Goal: Task Accomplishment & Management: Use online tool/utility

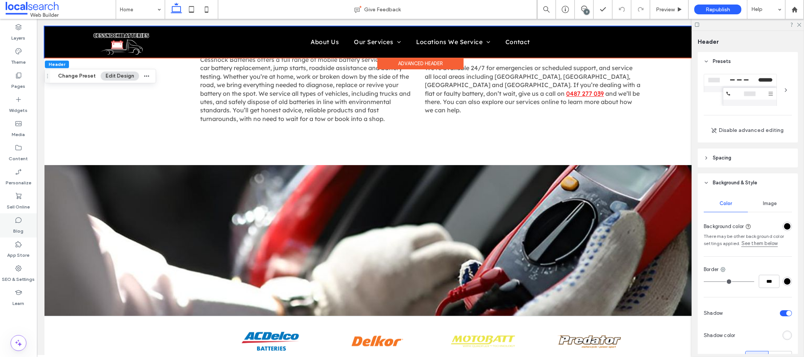
scroll to position [1540, 0]
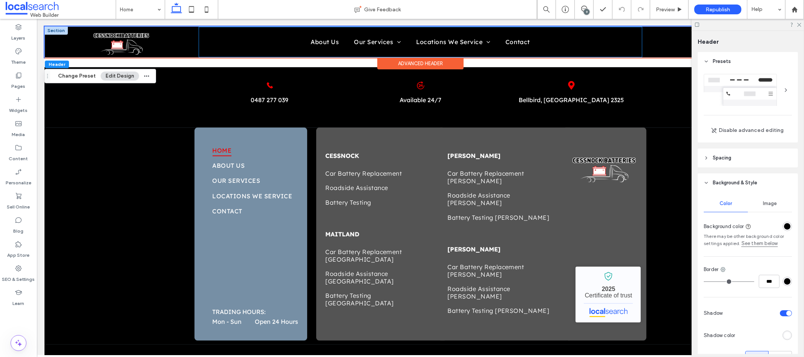
click at [324, 31] on div "Home About Us Our Services Car Battery Replacement Roadside Assistance Battery …" at bounding box center [420, 42] width 443 height 30
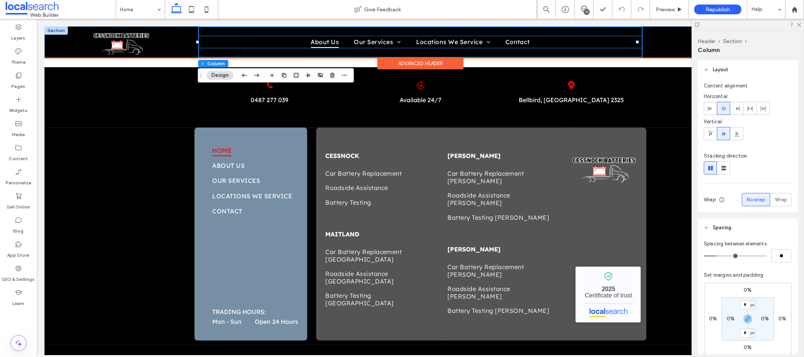
click at [320, 41] on span "About Us" at bounding box center [325, 41] width 28 height 11
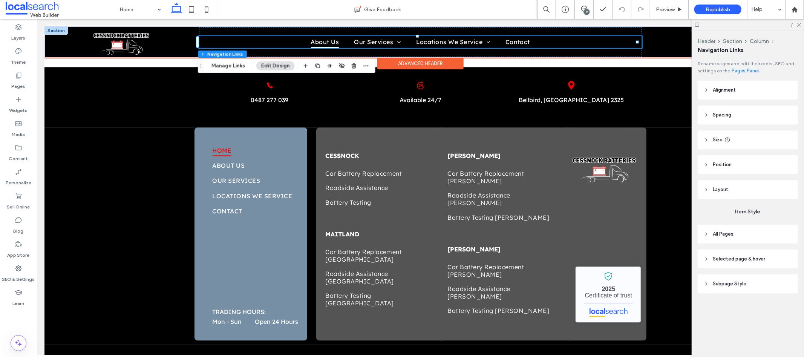
click at [324, 39] on span "About Us" at bounding box center [325, 41] width 28 height 11
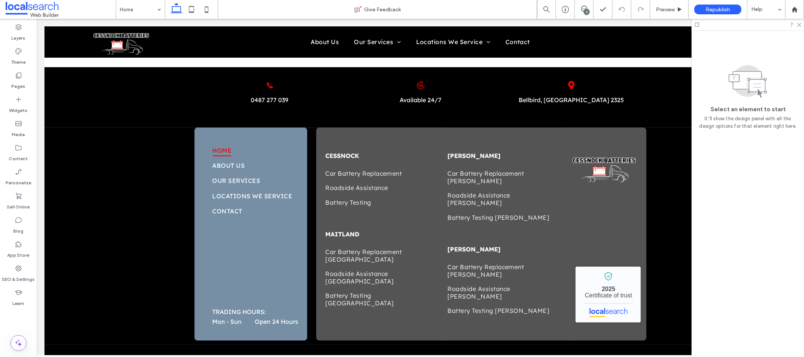
click at [151, 37] on div at bounding box center [402, 178] width 804 height 357
click at [144, 9] on div at bounding box center [402, 178] width 804 height 357
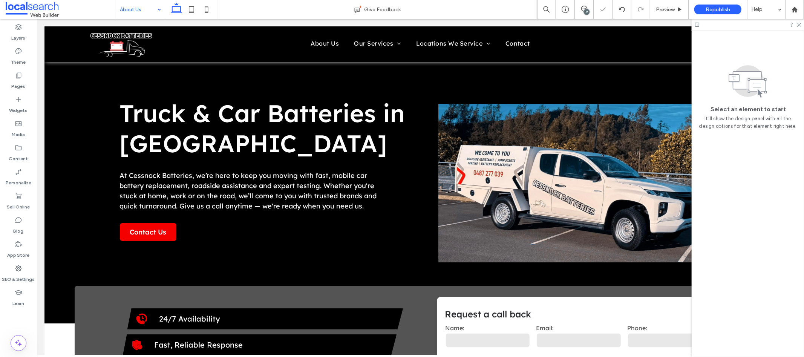
scroll to position [0, 0]
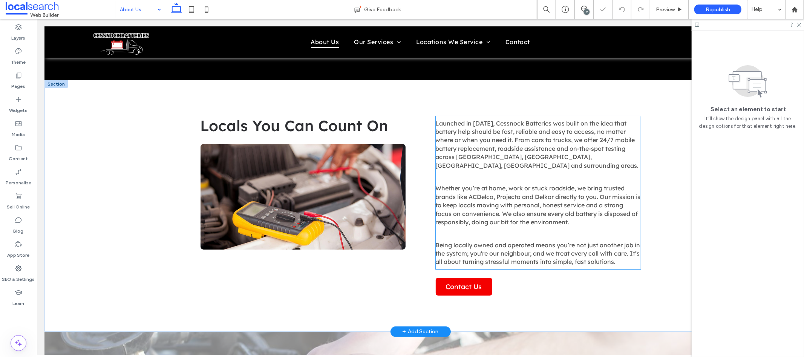
scroll to position [196, 0]
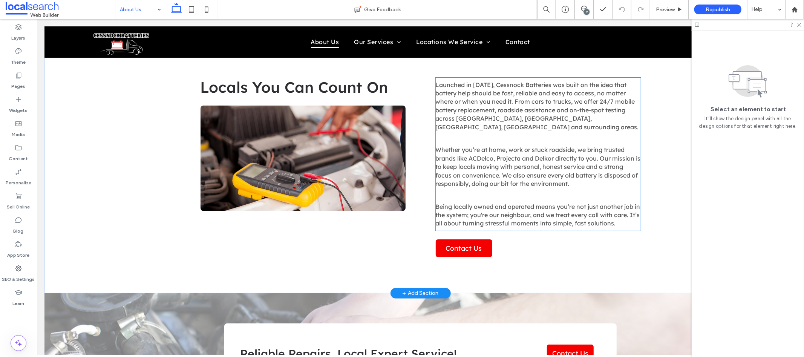
click at [523, 158] on span "Whether you’re at home, work or stuck roadside, we bring trusted brands like AC…" at bounding box center [537, 166] width 205 height 41
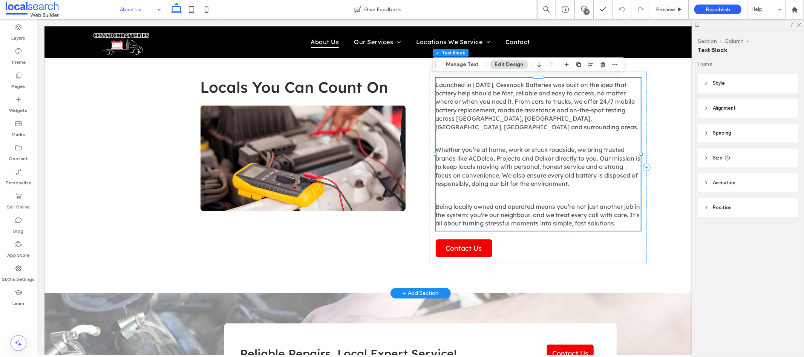
click at [523, 158] on span "Whether you’re at home, work or stuck roadside, we bring trusted brands like AC…" at bounding box center [537, 166] width 205 height 41
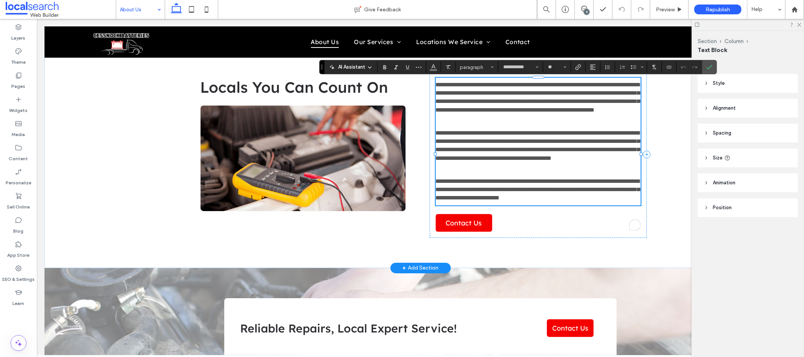
click at [494, 161] on span "**********" at bounding box center [537, 145] width 204 height 31
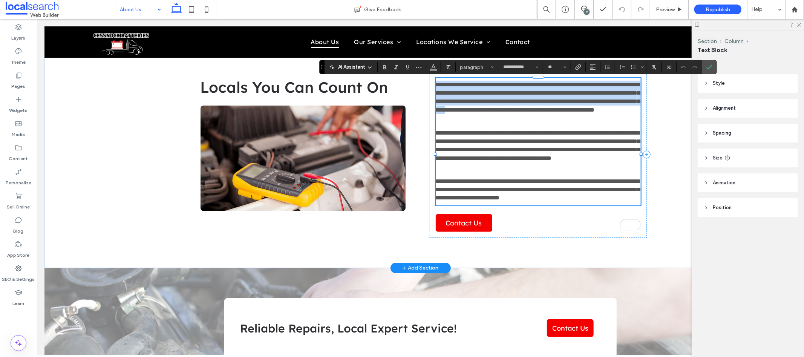
drag, startPoint x: 498, startPoint y: 175, endPoint x: 433, endPoint y: 81, distance: 114.6
click at [435, 81] on div "**********" at bounding box center [537, 141] width 205 height 128
click at [435, 90] on span "**********" at bounding box center [537, 96] width 204 height 31
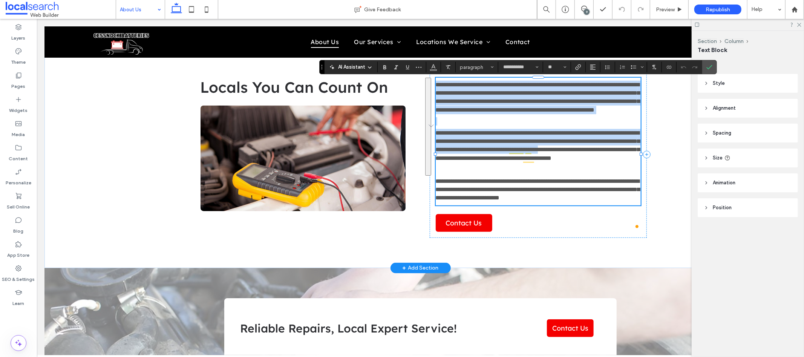
drag, startPoint x: 433, startPoint y: 82, endPoint x: 498, endPoint y: 175, distance: 113.4
click at [498, 175] on div "**********" at bounding box center [537, 141] width 205 height 128
copy div "**********"
click at [559, 160] on span "**********" at bounding box center [537, 145] width 204 height 31
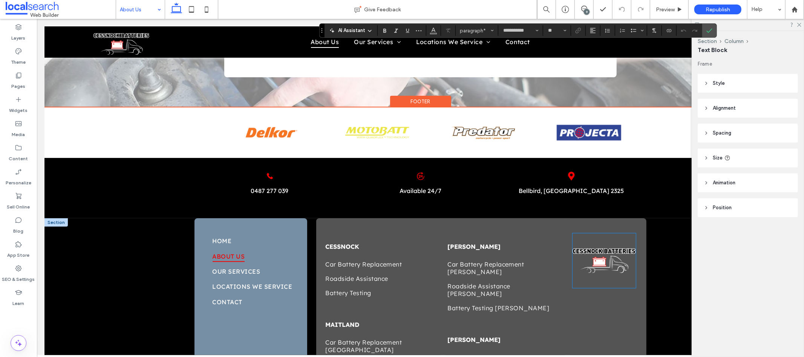
scroll to position [603, 0]
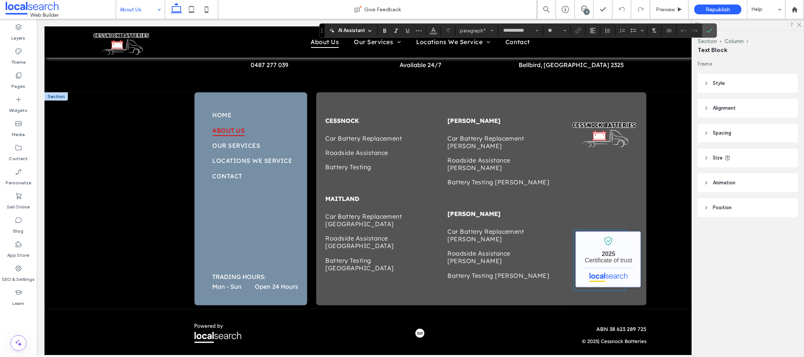
click at [599, 249] on link "Cessnock Batteries - Localsearch verified business" at bounding box center [607, 259] width 65 height 56
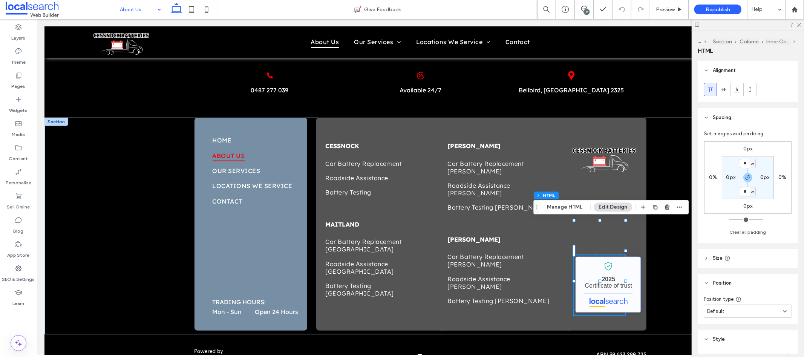
click at [608, 256] on link "Cessnock Batteries - Localsearch verified business" at bounding box center [607, 284] width 65 height 56
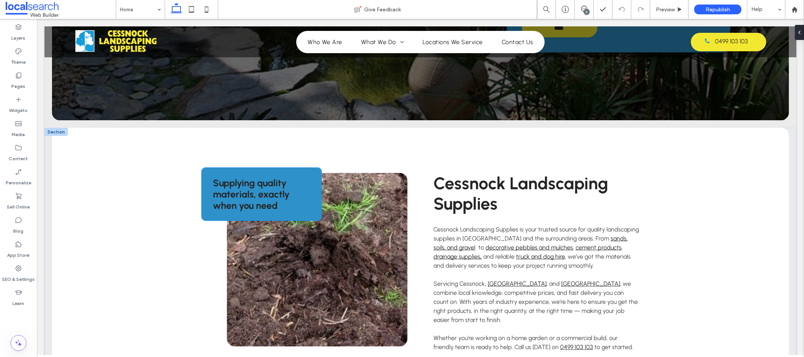
scroll to position [293, 0]
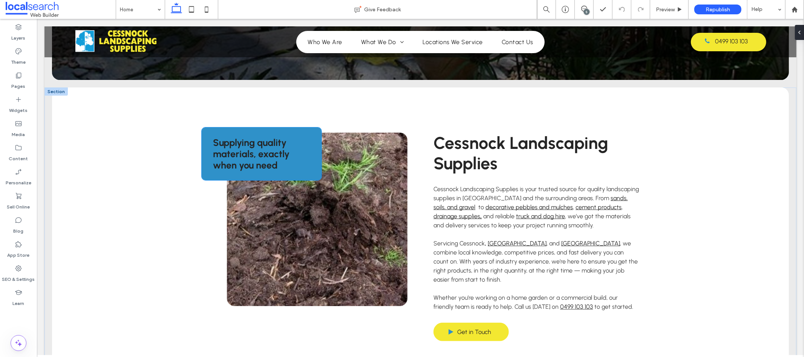
click at [245, 145] on span "Supplying quality materials, exactly when you need" at bounding box center [251, 153] width 77 height 34
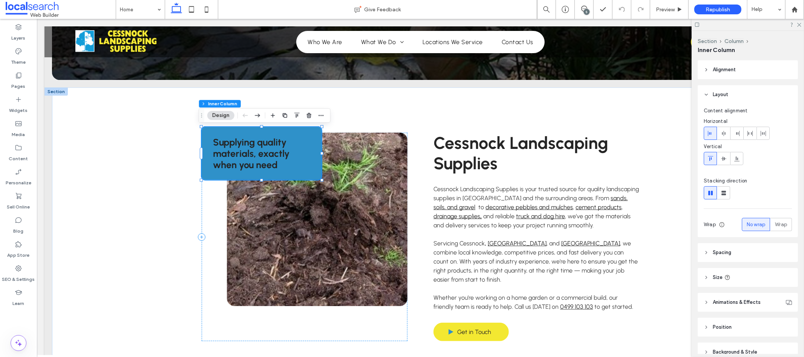
click at [248, 145] on span "Supplying quality materials, exactly when you need" at bounding box center [251, 153] width 77 height 34
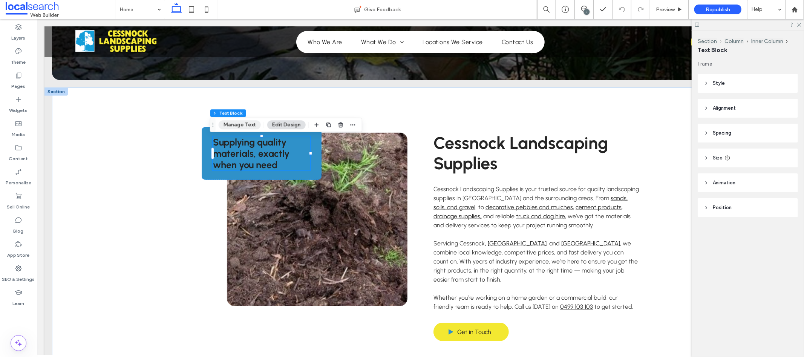
click at [240, 124] on button "Manage Text" at bounding box center [240, 124] width 42 height 9
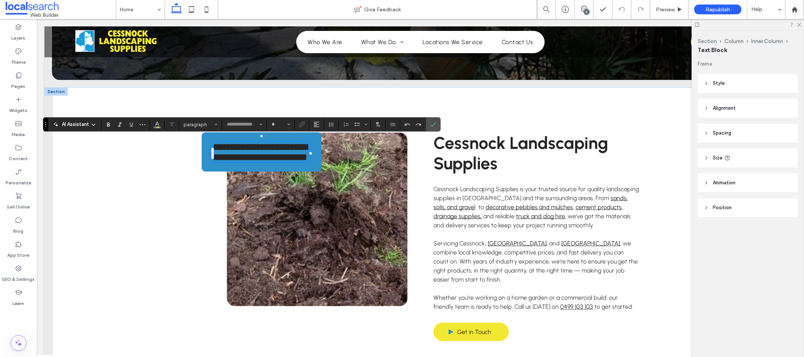
type input "********"
type input "**"
click at [156, 124] on use "Color" at bounding box center [157, 124] width 4 height 4
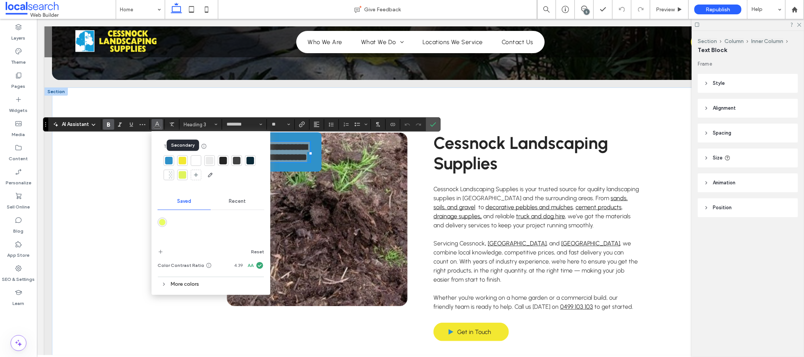
click at [182, 159] on div at bounding box center [183, 161] width 8 height 8
click at [102, 181] on div "**********" at bounding box center [420, 236] width 737 height 299
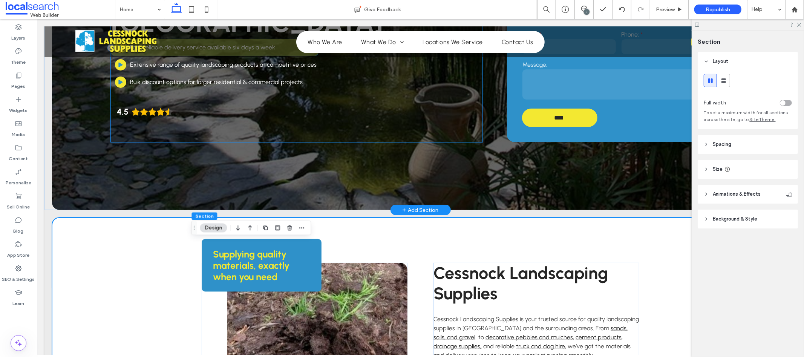
scroll to position [191, 0]
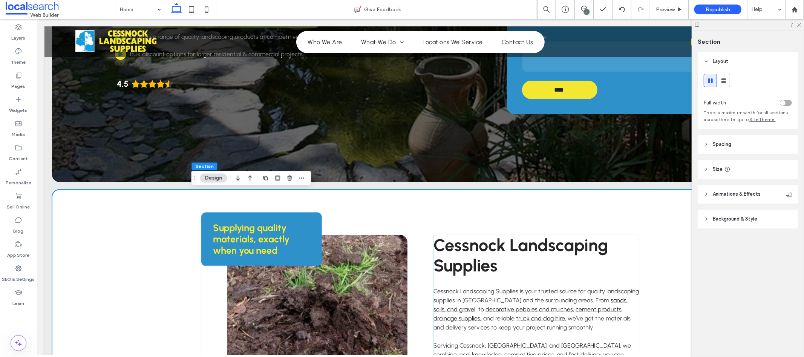
click at [241, 235] on span "Supplying quality materials, exactly when you need" at bounding box center [251, 239] width 77 height 34
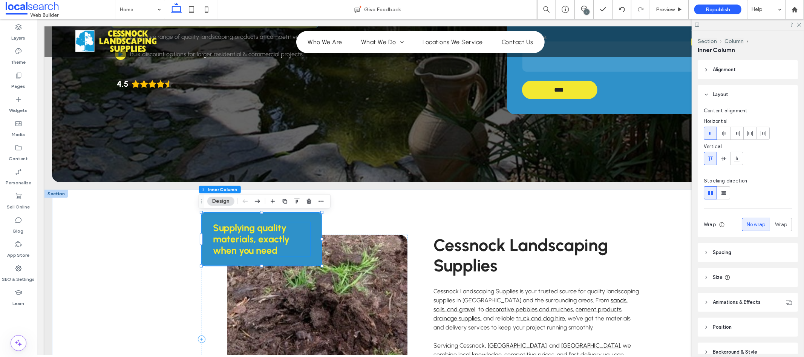
click at [235, 228] on span "Supplying quality materials, exactly when you need" at bounding box center [251, 239] width 77 height 34
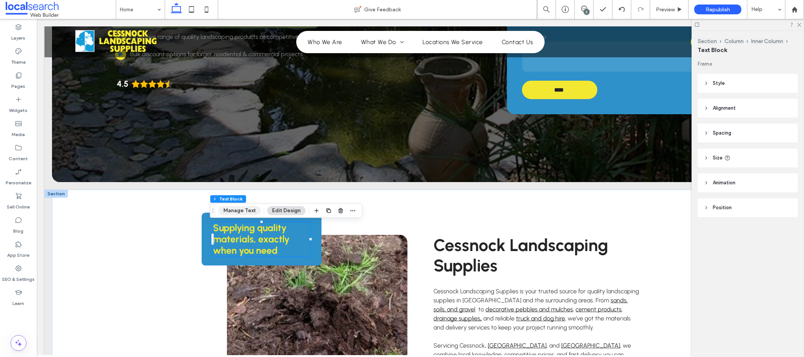
click at [240, 214] on button "Manage Text" at bounding box center [240, 210] width 42 height 9
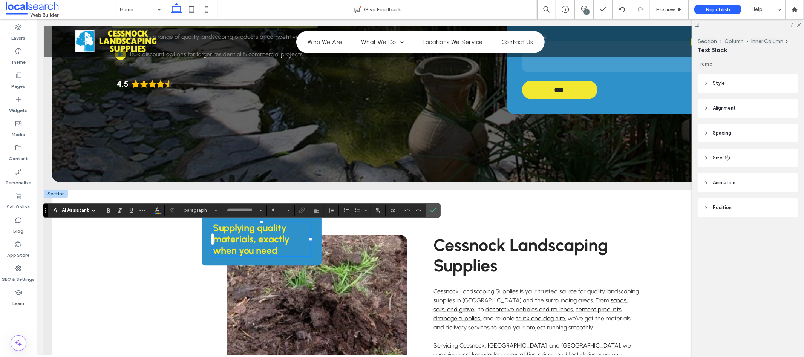
type input "********"
type input "**"
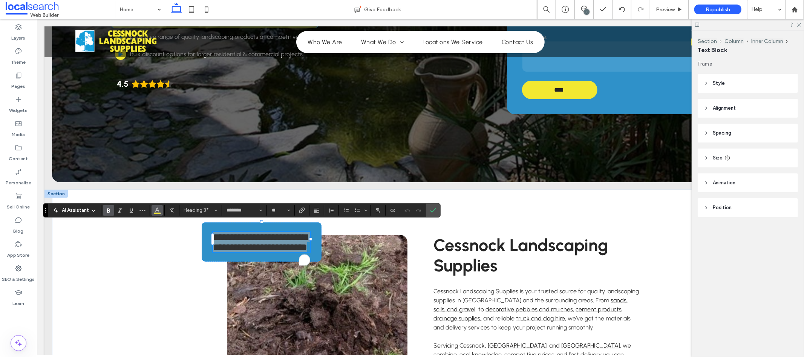
click at [160, 213] on button "Color" at bounding box center [157, 210] width 11 height 11
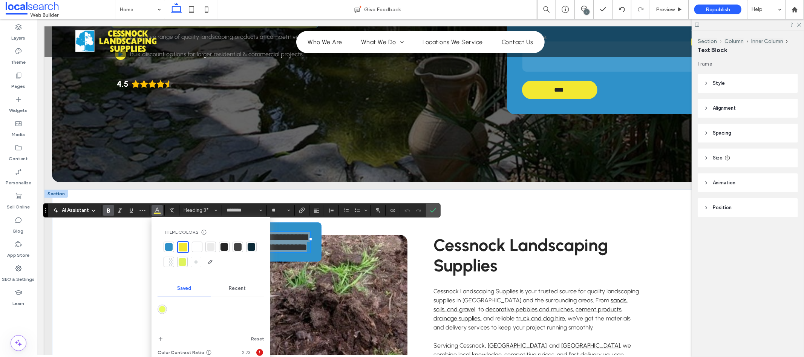
click at [200, 243] on div at bounding box center [197, 247] width 11 height 11
click at [116, 241] on div "**********" at bounding box center [420, 338] width 737 height 299
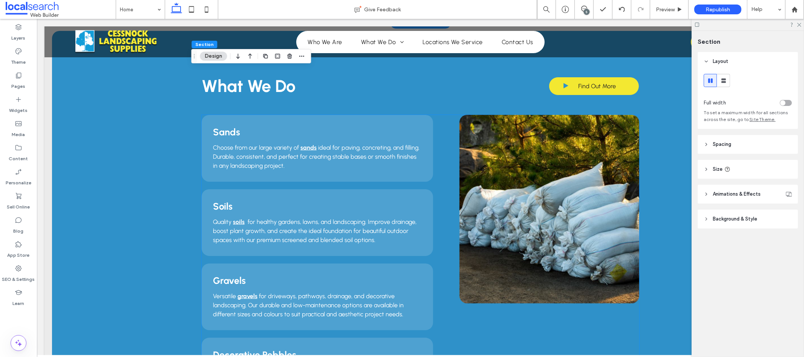
scroll to position [234, 0]
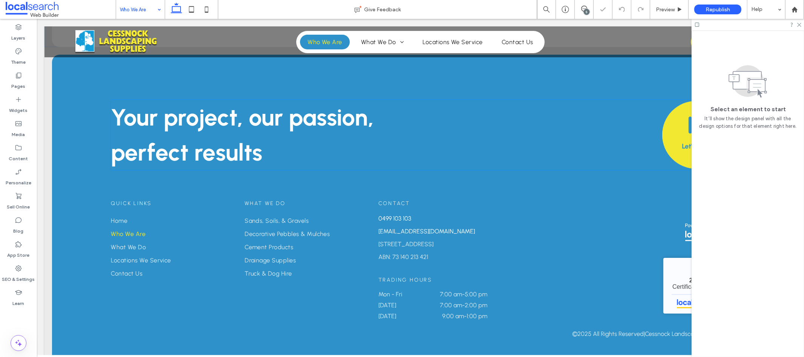
scroll to position [532, 0]
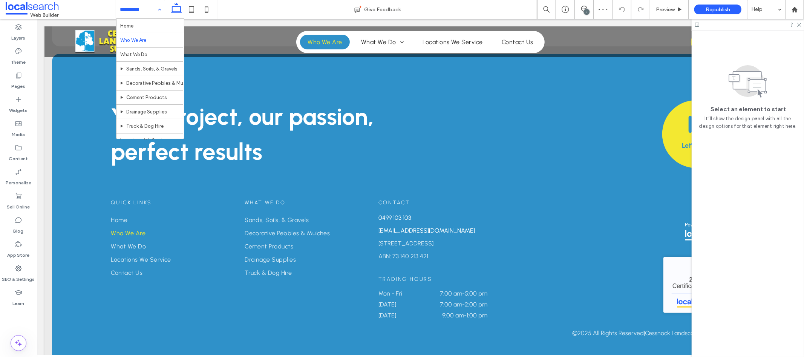
click at [132, 8] on input at bounding box center [138, 9] width 37 height 19
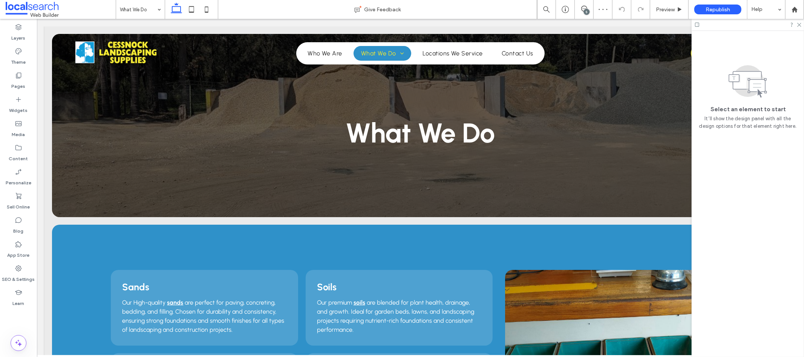
scroll to position [0, 0]
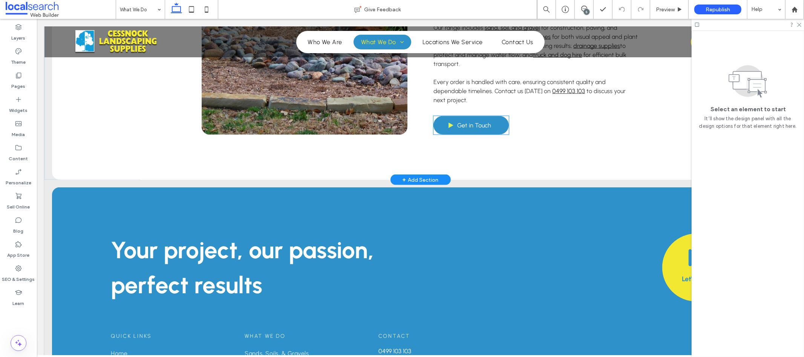
scroll to position [919, 0]
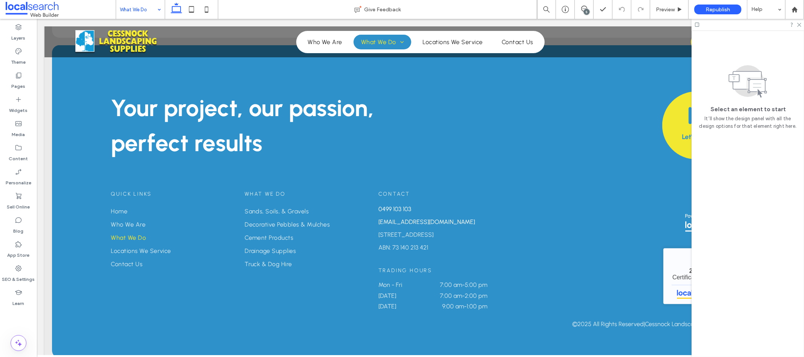
click at [134, 3] on input at bounding box center [138, 9] width 37 height 19
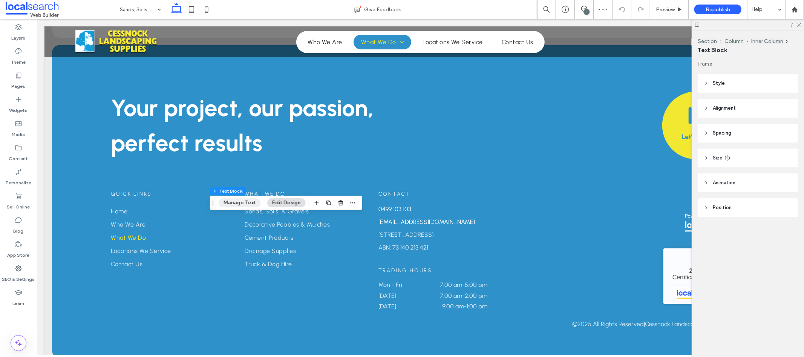
click at [240, 206] on button "Manage Text" at bounding box center [240, 202] width 42 height 9
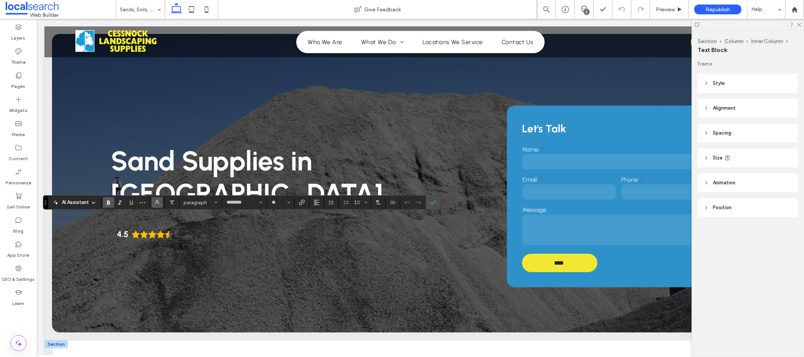
click at [160, 204] on button "Color" at bounding box center [157, 202] width 11 height 11
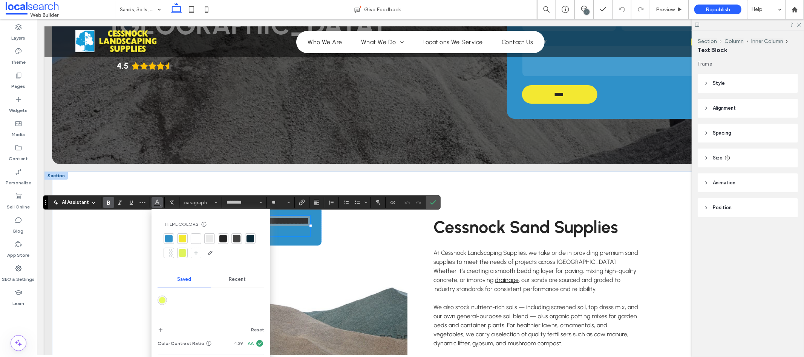
click at [195, 237] on div at bounding box center [196, 239] width 8 height 8
click at [140, 244] on div "**********" at bounding box center [420, 342] width 737 height 342
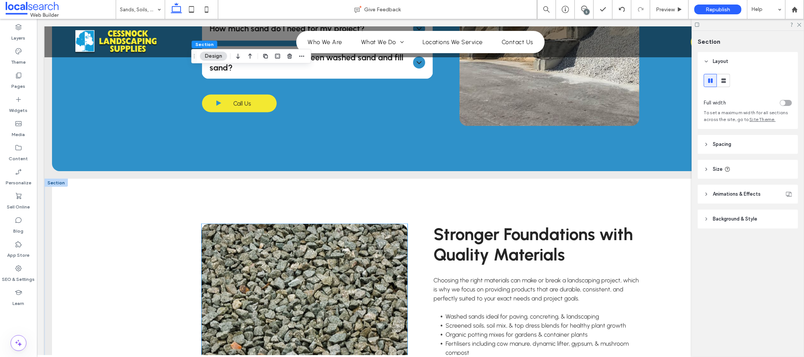
scroll to position [612, 0]
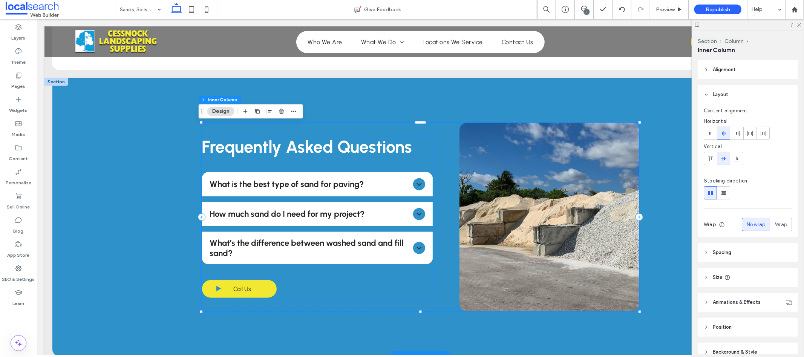
click at [417, 183] on icon at bounding box center [418, 183] width 9 height 9
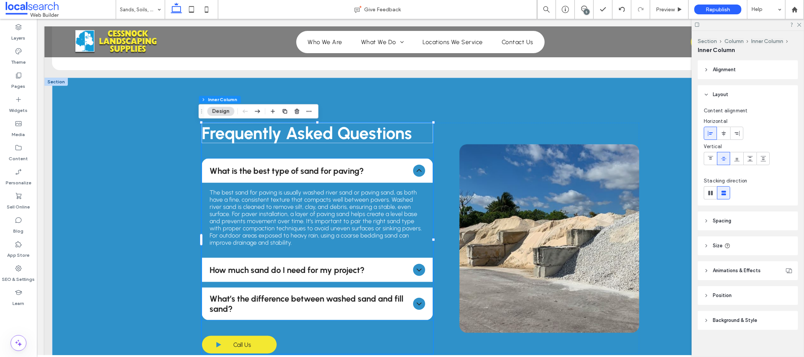
click at [418, 166] on icon at bounding box center [418, 170] width 9 height 9
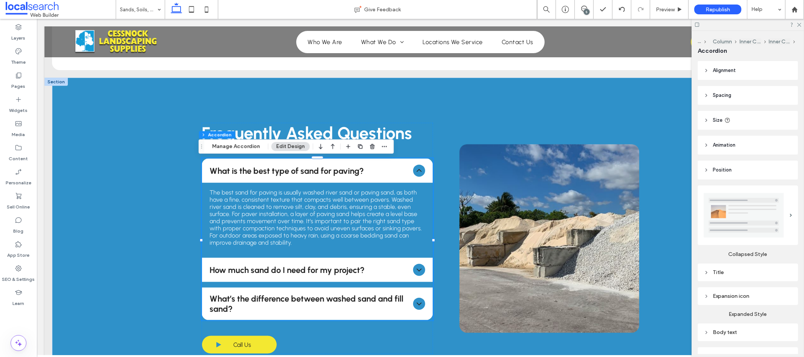
click at [417, 172] on icon at bounding box center [418, 170] width 9 height 9
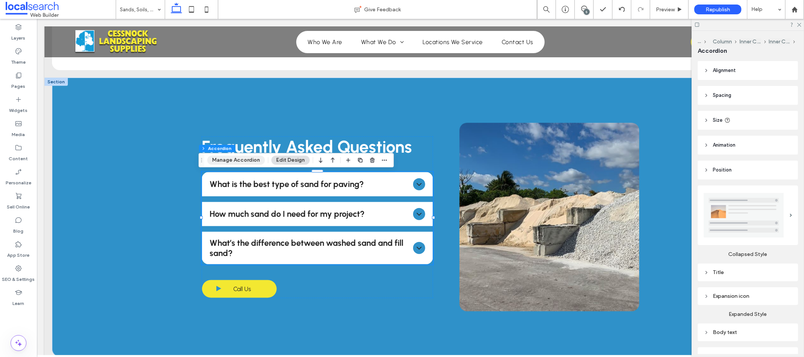
click at [228, 160] on button "Manage Accordion" at bounding box center [236, 160] width 58 height 9
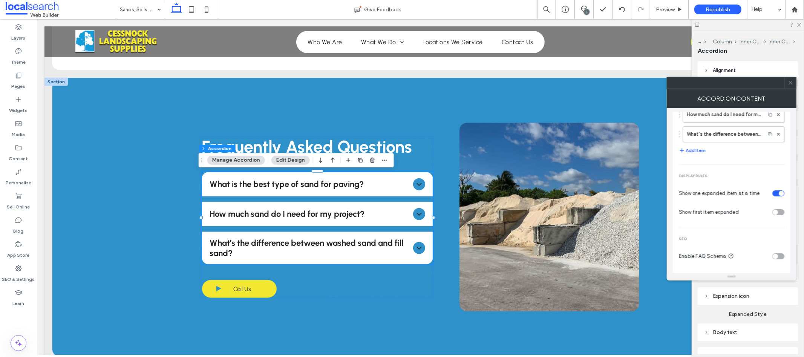
scroll to position [48, 0]
click at [790, 81] on icon at bounding box center [791, 83] width 6 height 6
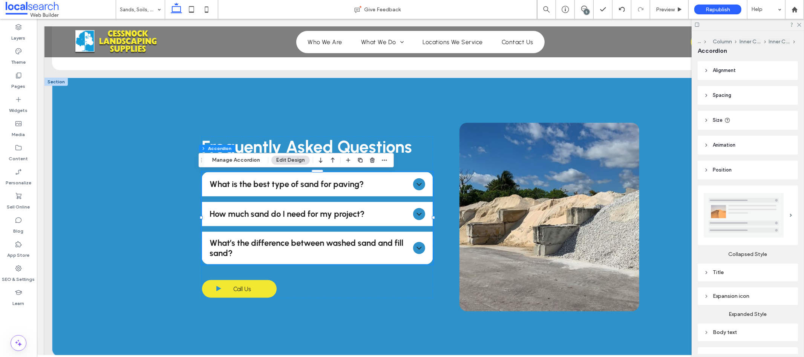
click at [720, 76] on header "Alignment" at bounding box center [748, 70] width 100 height 19
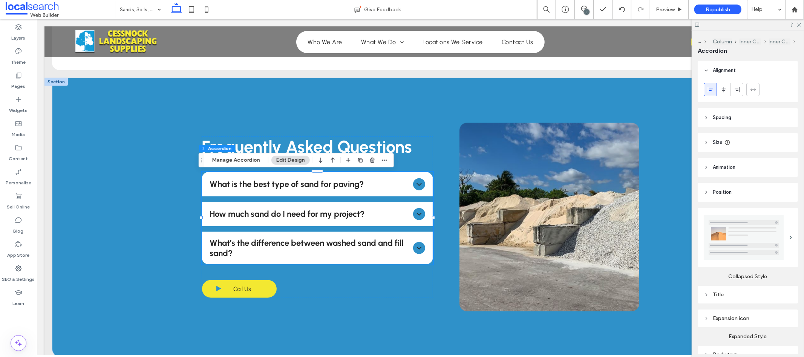
click at [722, 76] on header "Alignment" at bounding box center [748, 70] width 100 height 19
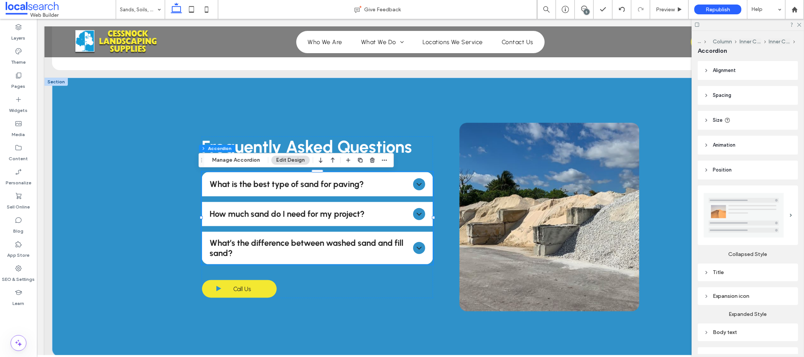
click at [712, 122] on header "Size" at bounding box center [748, 120] width 100 height 19
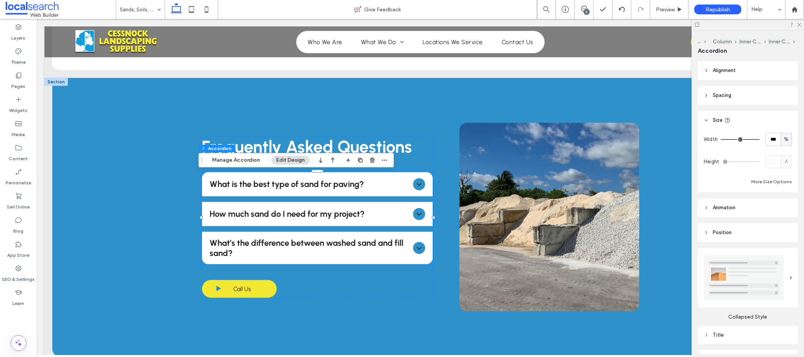
click at [718, 120] on span "Size" at bounding box center [718, 120] width 10 height 8
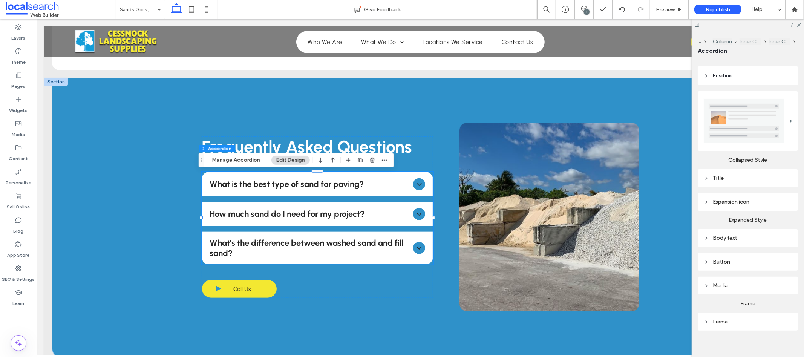
scroll to position [97, 0]
click at [730, 201] on div "Expansion icon" at bounding box center [748, 200] width 88 height 10
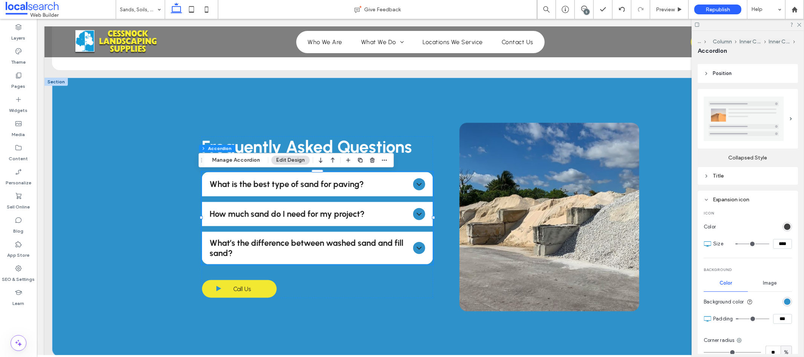
click at [784, 224] on div "rgb(37, 37, 37)" at bounding box center [787, 227] width 6 height 6
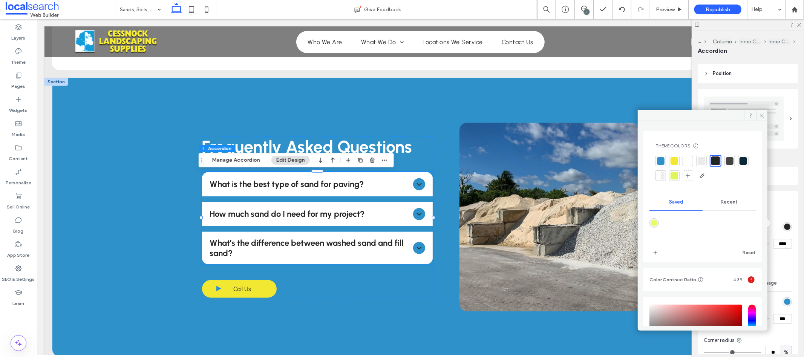
click at [690, 161] on div at bounding box center [688, 161] width 8 height 8
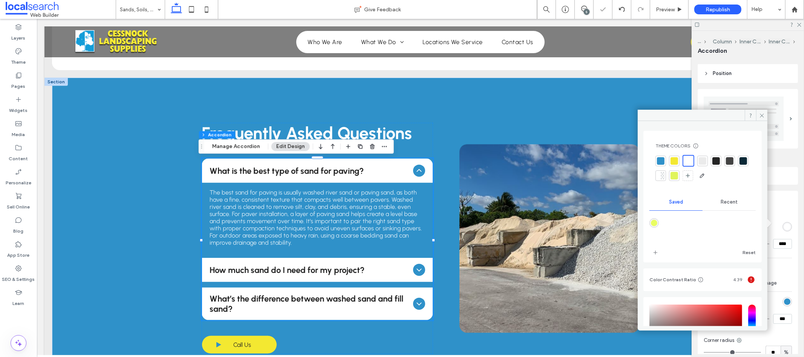
click at [672, 164] on div at bounding box center [675, 161] width 8 height 8
click at [763, 115] on icon at bounding box center [762, 116] width 6 height 6
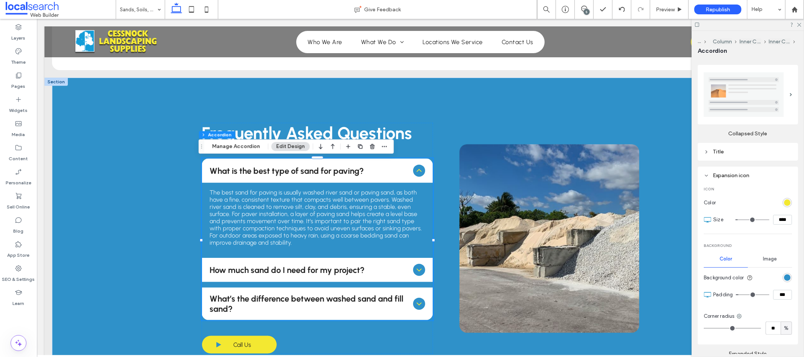
scroll to position [162, 0]
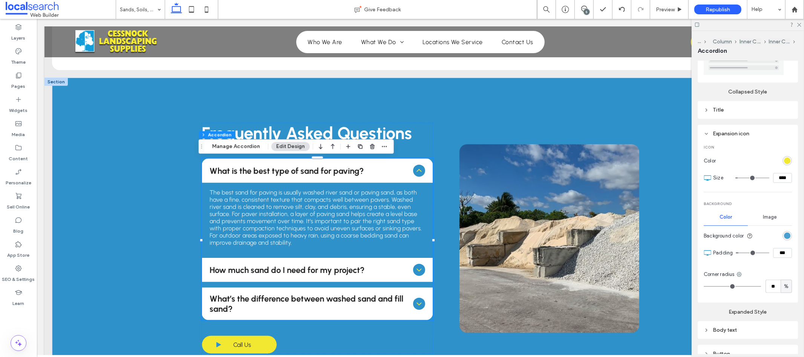
click at [784, 233] on div "rgb(47, 145, 201)" at bounding box center [787, 236] width 6 height 6
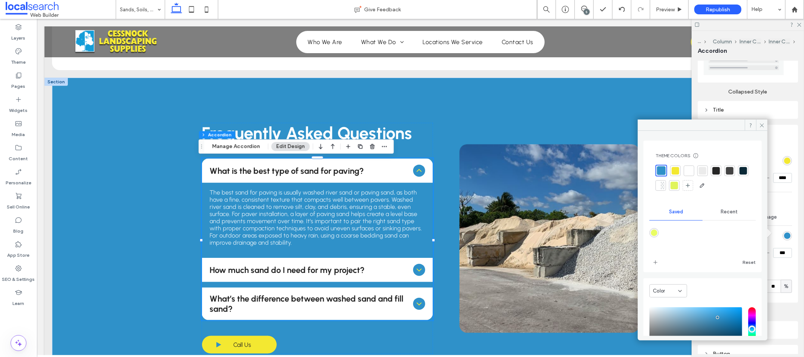
click at [678, 184] on div at bounding box center [675, 186] width 8 height 8
click at [676, 172] on div at bounding box center [675, 170] width 8 height 8
click at [785, 158] on div "rgb(243, 232, 49)" at bounding box center [787, 161] width 6 height 6
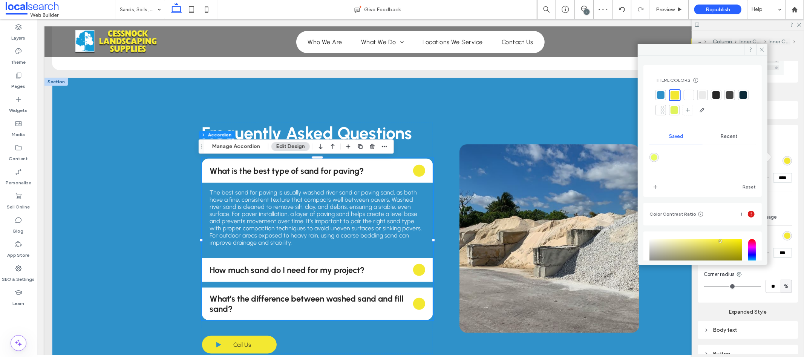
click at [664, 94] on div at bounding box center [661, 95] width 11 height 11
click at [717, 97] on div at bounding box center [716, 95] width 8 height 8
click at [692, 97] on div at bounding box center [688, 95] width 11 height 11
click at [658, 93] on div at bounding box center [661, 95] width 8 height 8
click at [678, 108] on div at bounding box center [675, 110] width 8 height 8
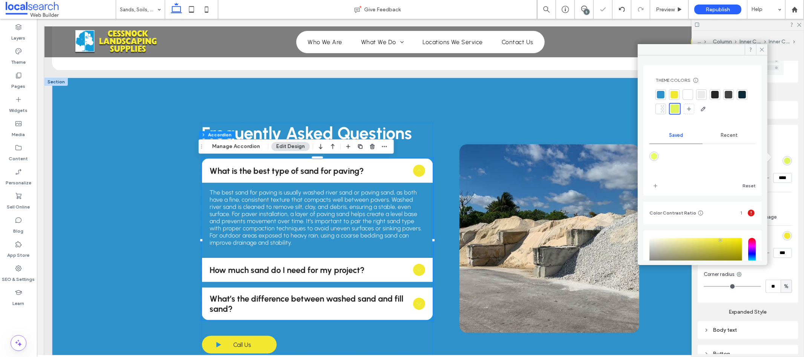
click at [666, 95] on div at bounding box center [661, 94] width 11 height 11
click at [763, 48] on icon at bounding box center [762, 50] width 6 height 6
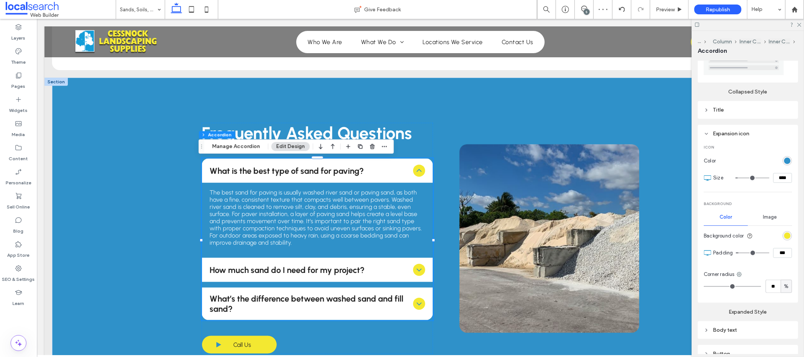
click at [398, 165] on div "What is the best type of sand for paving?" at bounding box center [317, 170] width 231 height 24
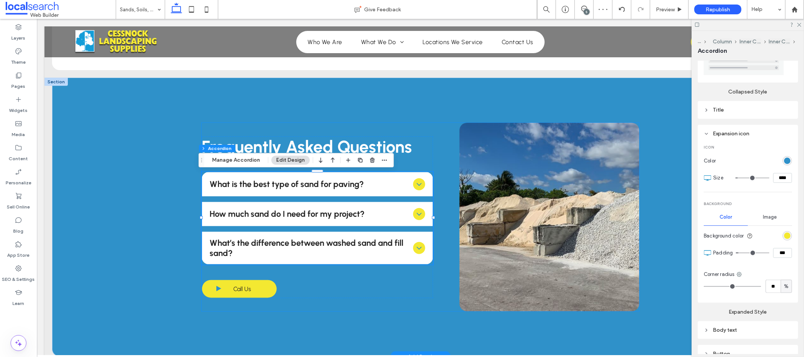
click at [441, 142] on div "Frequently Asked Questions What is the best type of sand for paving? The best s…" at bounding box center [420, 217] width 438 height 188
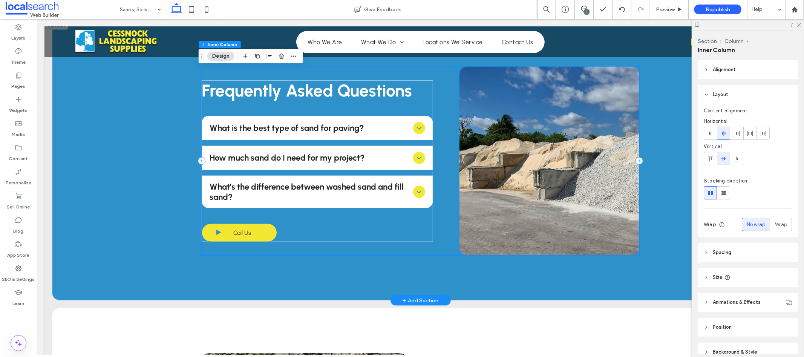
scroll to position [673, 0]
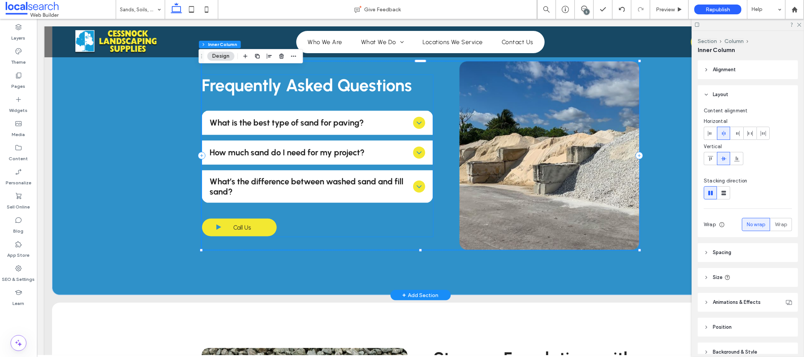
click at [426, 130] on div "What is the best type of sand for paving?" at bounding box center [317, 122] width 231 height 24
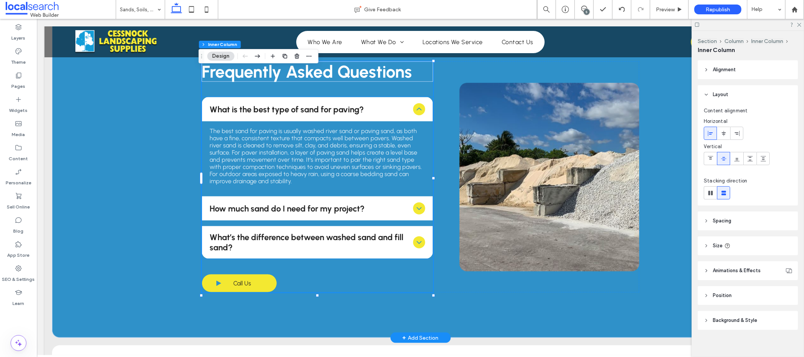
click at [384, 110] on span "What is the best type of sand for paving?" at bounding box center [309, 109] width 201 height 10
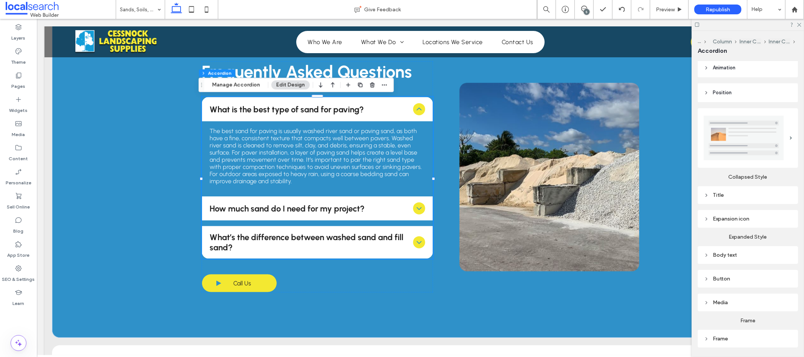
scroll to position [0, 0]
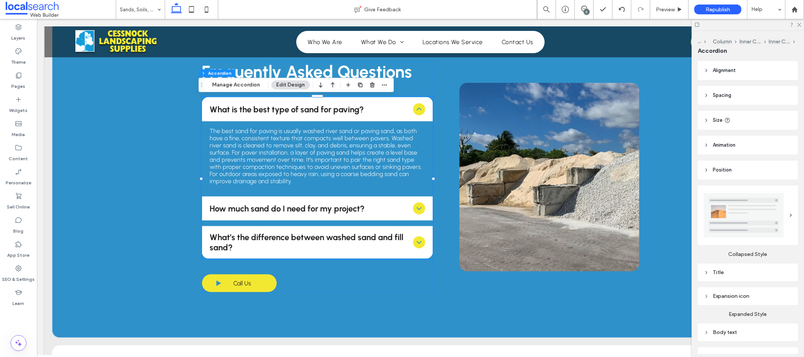
click at [733, 168] on header "Position" at bounding box center [748, 170] width 100 height 19
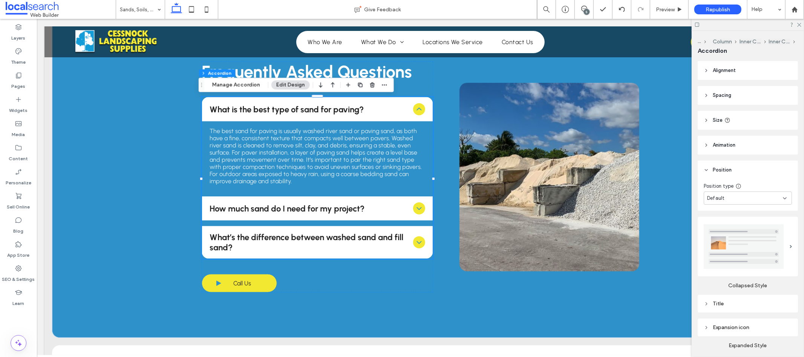
click at [733, 168] on header "Position" at bounding box center [748, 170] width 100 height 19
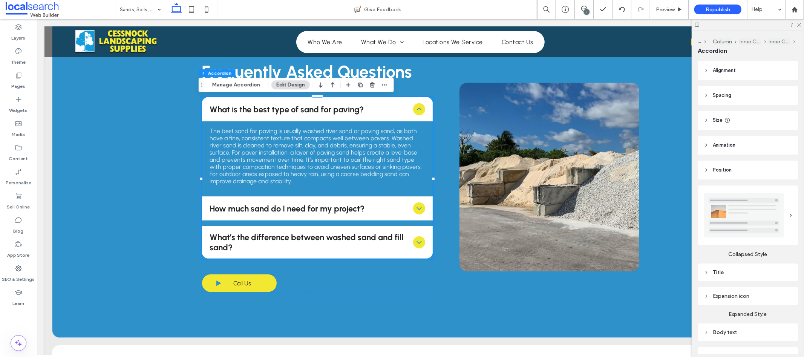
click at [746, 273] on div "Title" at bounding box center [748, 272] width 88 height 10
click at [750, 272] on div "Title" at bounding box center [748, 272] width 88 height 6
click at [751, 293] on div "Expansion icon" at bounding box center [748, 296] width 88 height 6
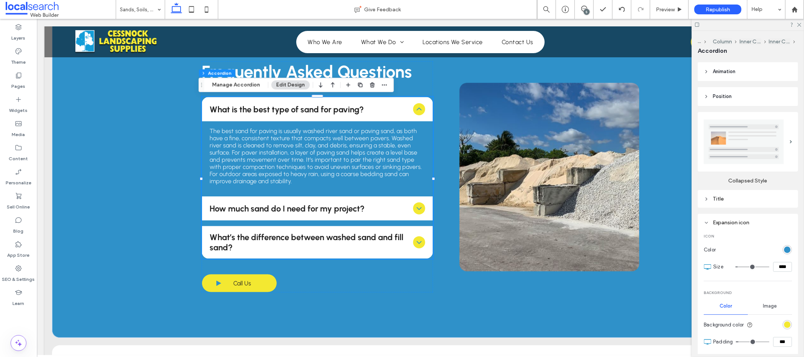
scroll to position [147, 0]
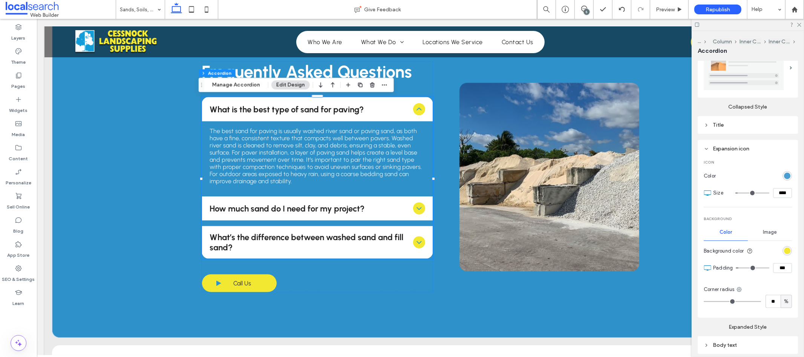
click at [784, 173] on div "rgb(47, 145, 201)" at bounding box center [787, 176] width 6 height 6
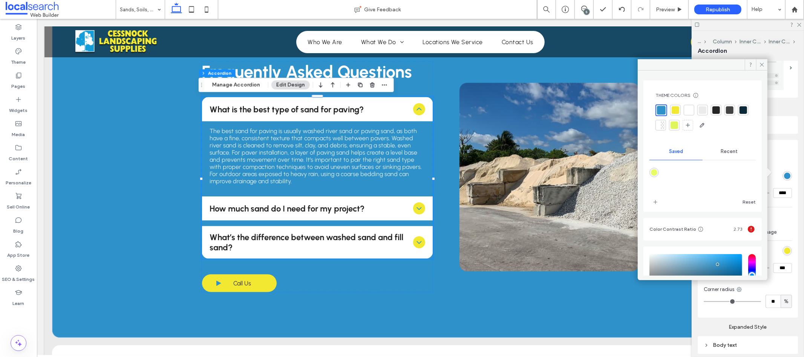
click at [740, 114] on div at bounding box center [744, 110] width 8 height 8
click at [438, 283] on div "Frequently Asked Questions What is the best type of sand for paving? The best s…" at bounding box center [420, 176] width 438 height 231
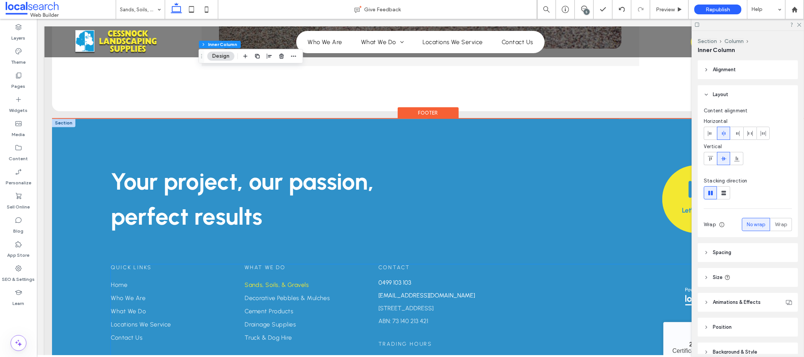
scroll to position [1740, 0]
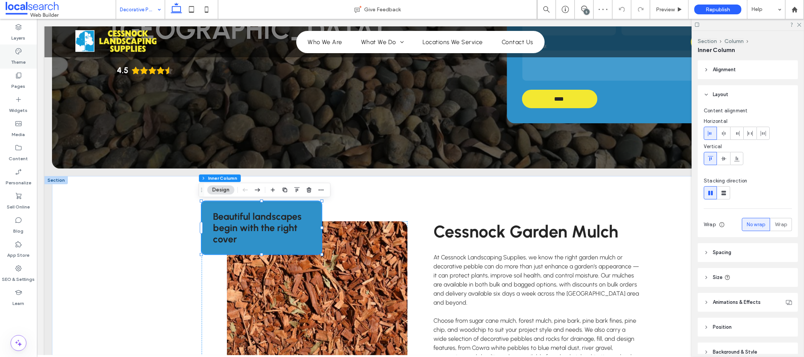
click at [15, 55] on label "Theme" at bounding box center [18, 60] width 15 height 11
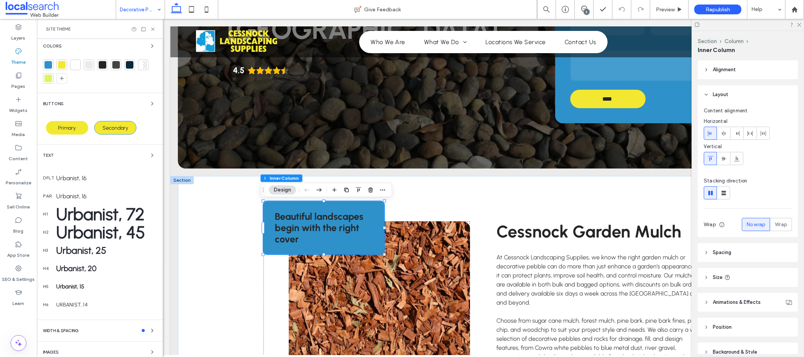
scroll to position [66, 0]
click at [287, 220] on span "Beautiful landscapes begin with the right cover" at bounding box center [318, 227] width 89 height 34
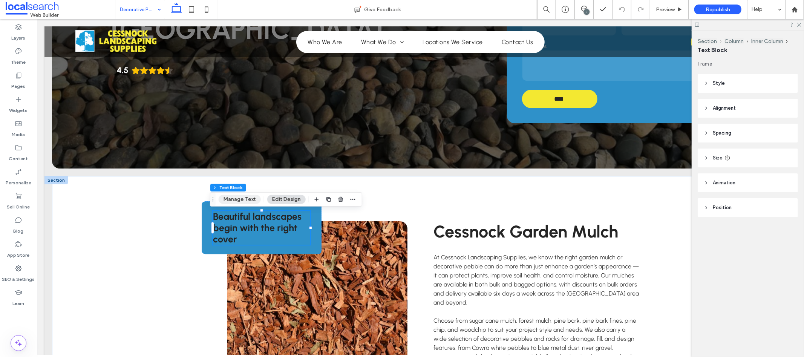
click at [234, 201] on button "Manage Text" at bounding box center [240, 199] width 42 height 9
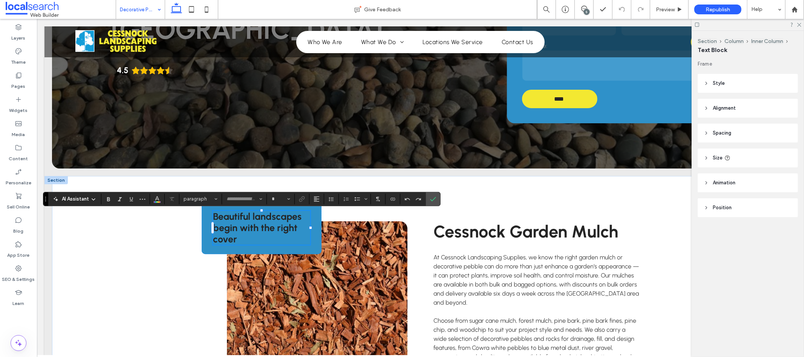
type input "********"
type input "**"
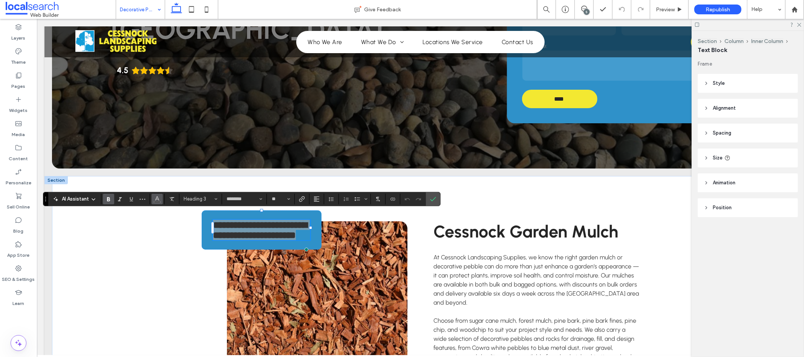
click at [154, 197] on button "Color" at bounding box center [157, 199] width 11 height 11
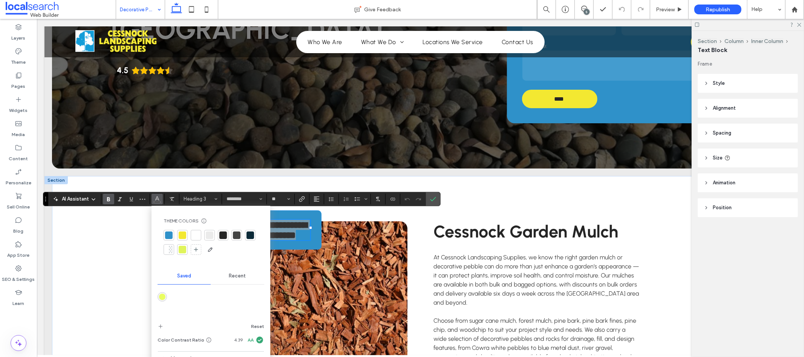
click at [200, 236] on div at bounding box center [196, 235] width 11 height 11
click at [111, 249] on div "**********" at bounding box center [420, 347] width 737 height 342
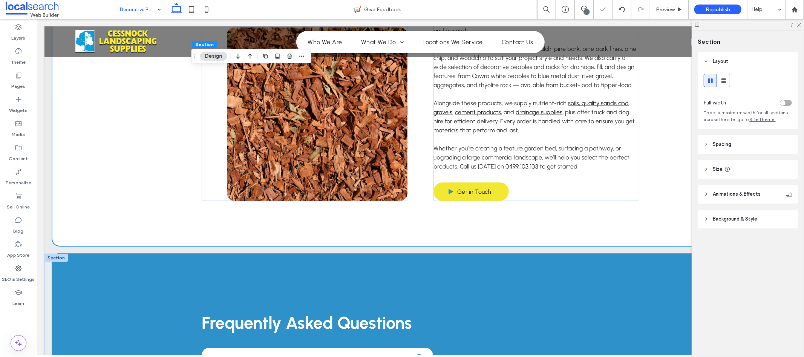
scroll to position [602, 0]
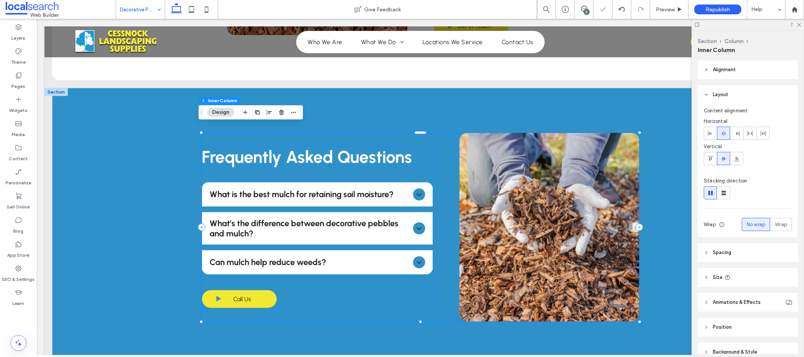
click at [415, 190] on icon at bounding box center [418, 194] width 9 height 9
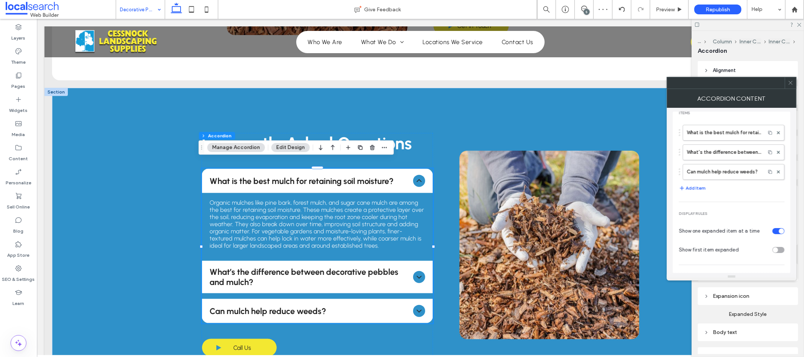
scroll to position [16, 0]
click at [728, 311] on label "Expanded Style" at bounding box center [748, 311] width 100 height 12
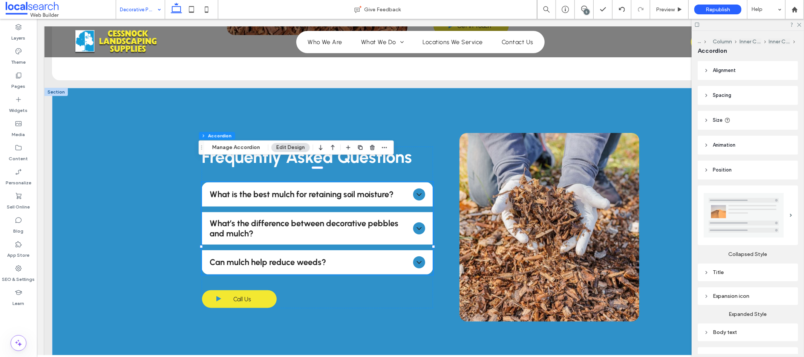
click at [721, 293] on div "Expansion icon" at bounding box center [748, 296] width 88 height 6
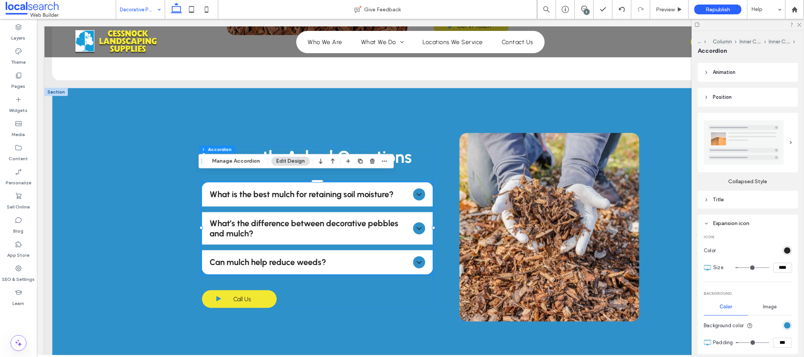
scroll to position [162, 0]
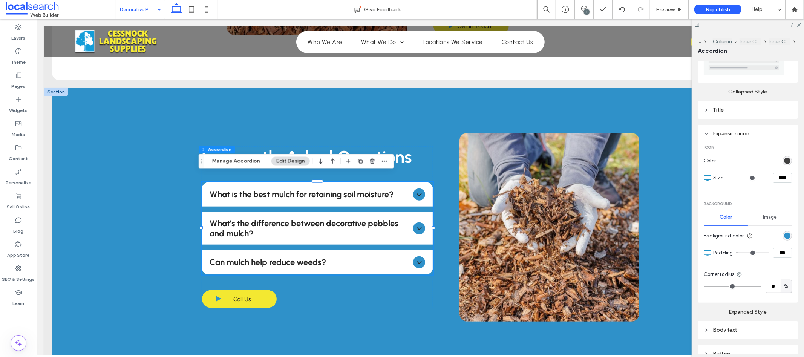
click at [784, 158] on div "rgb(37, 37, 37)" at bounding box center [787, 161] width 6 height 6
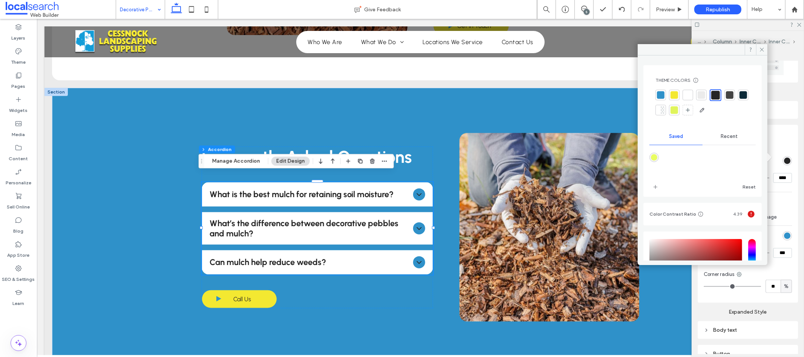
click at [675, 94] on div at bounding box center [675, 95] width 8 height 8
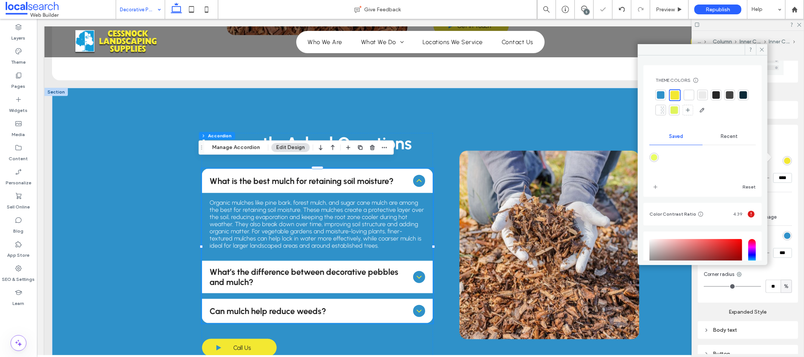
click at [718, 97] on div at bounding box center [716, 95] width 8 height 8
click at [786, 231] on div "rgb(47, 145, 201)" at bounding box center [787, 235] width 9 height 9
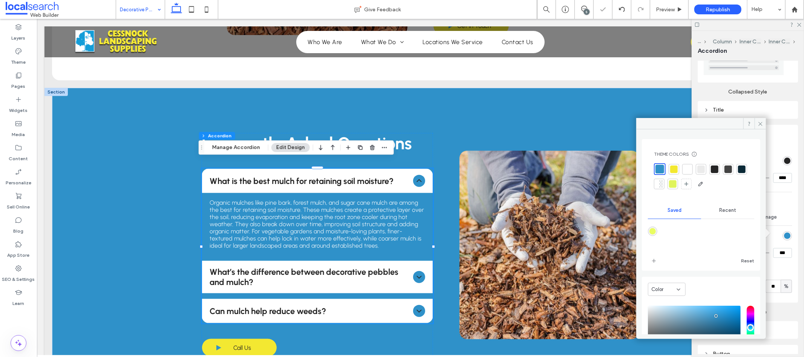
click at [673, 169] on div at bounding box center [674, 169] width 8 height 8
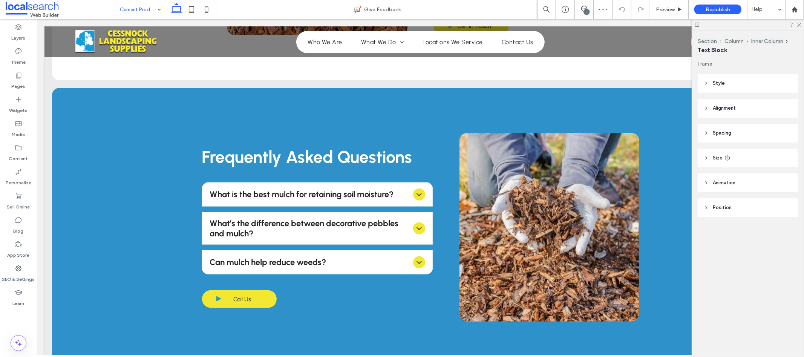
type input "********"
type input "**"
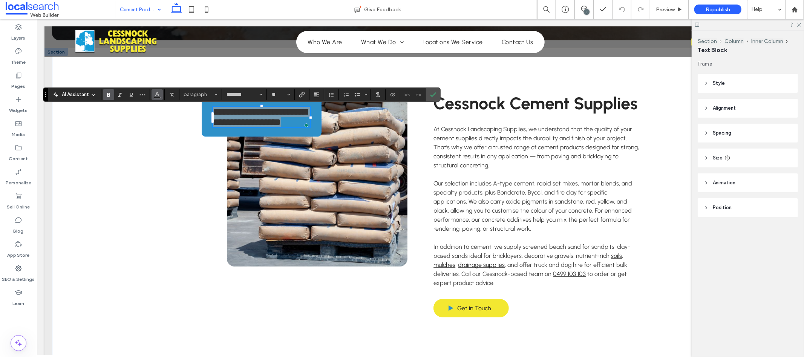
click at [159, 95] on icon "Color" at bounding box center [157, 94] width 6 height 6
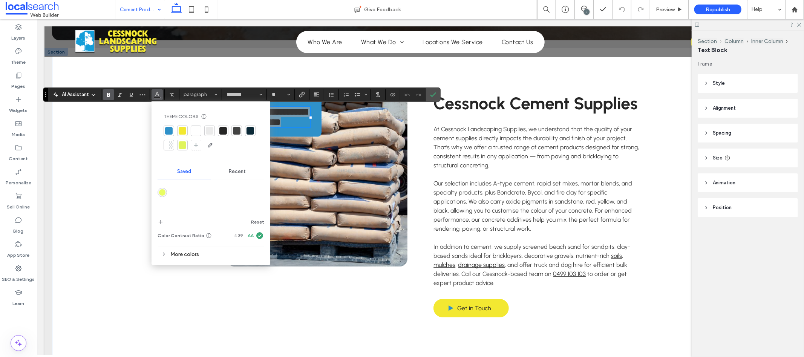
click at [197, 131] on div at bounding box center [196, 131] width 8 height 8
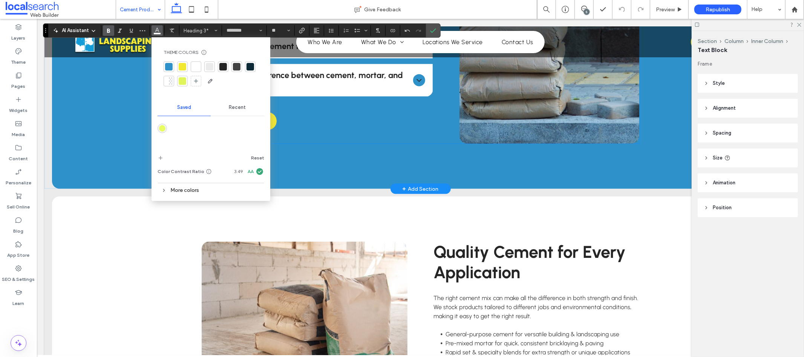
click at [414, 80] on icon at bounding box center [418, 79] width 9 height 9
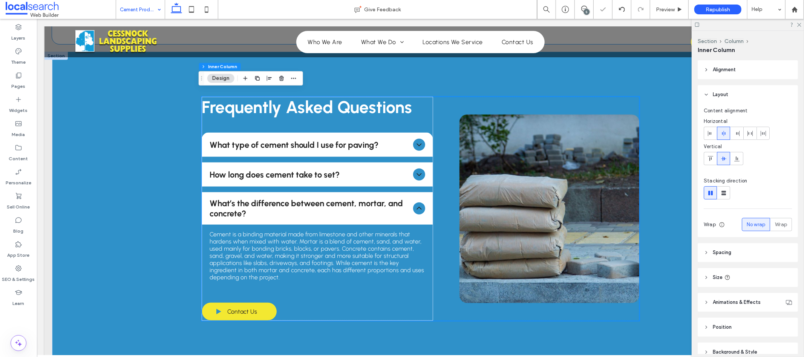
scroll to position [619, 0]
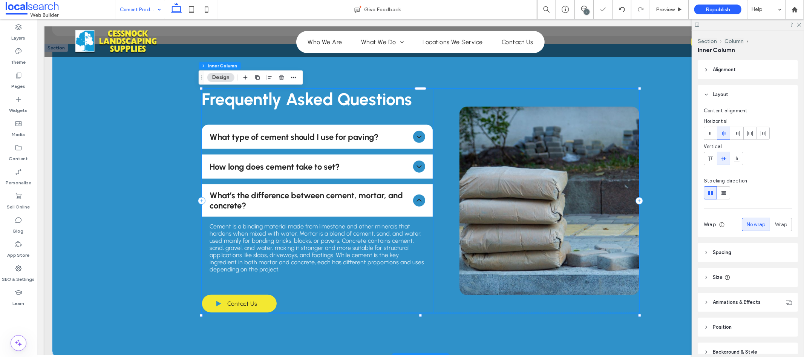
click at [418, 139] on icon at bounding box center [418, 136] width 9 height 9
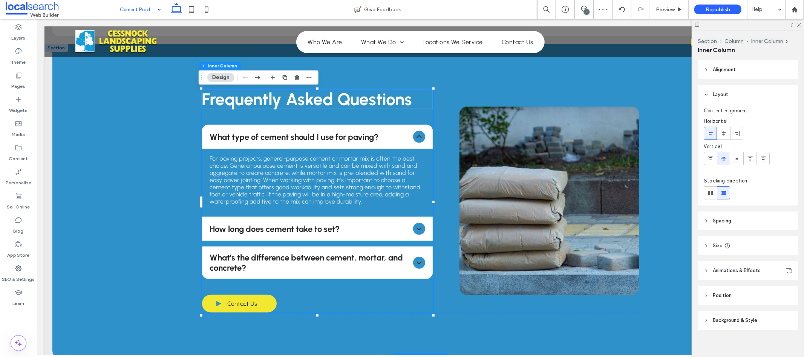
click at [414, 139] on icon at bounding box center [418, 136] width 9 height 9
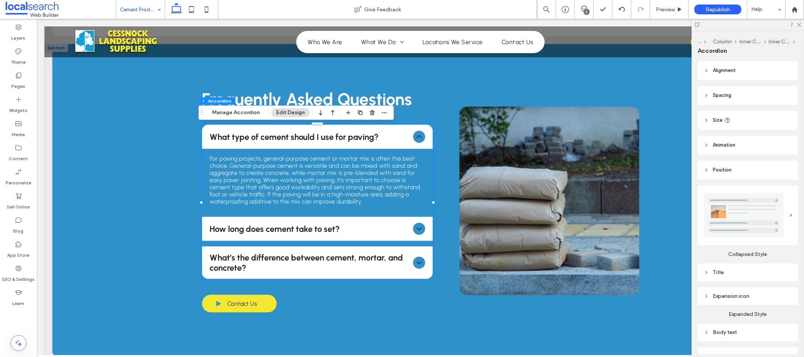
click at [728, 291] on div "Expansion icon" at bounding box center [748, 296] width 88 height 10
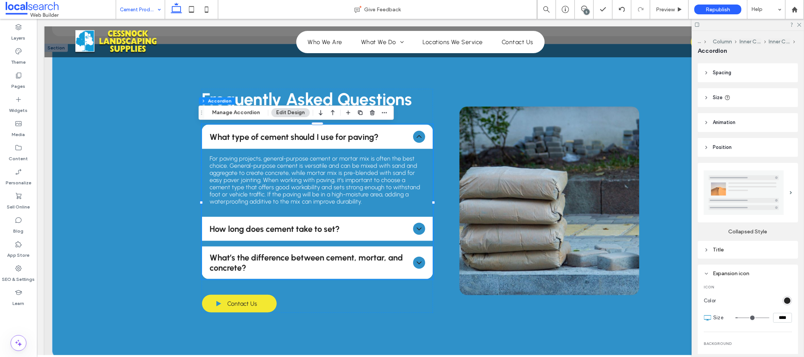
scroll to position [74, 0]
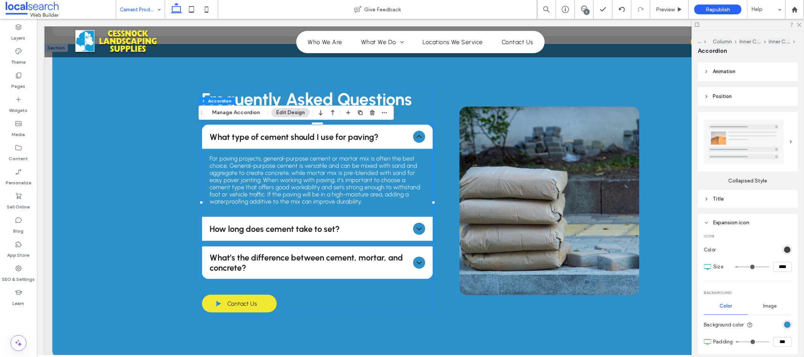
click at [784, 247] on div "rgb(37, 37, 37)" at bounding box center [787, 250] width 6 height 6
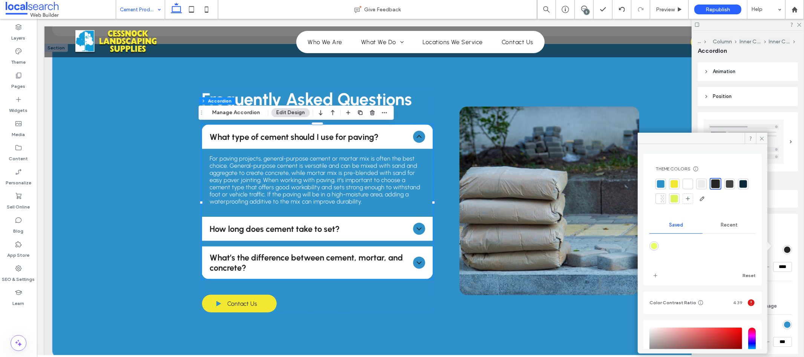
click at [678, 188] on div at bounding box center [674, 184] width 11 height 11
click at [712, 182] on div at bounding box center [716, 184] width 11 height 11
click at [785, 323] on div "rgb(47, 145, 201)" at bounding box center [787, 325] width 6 height 6
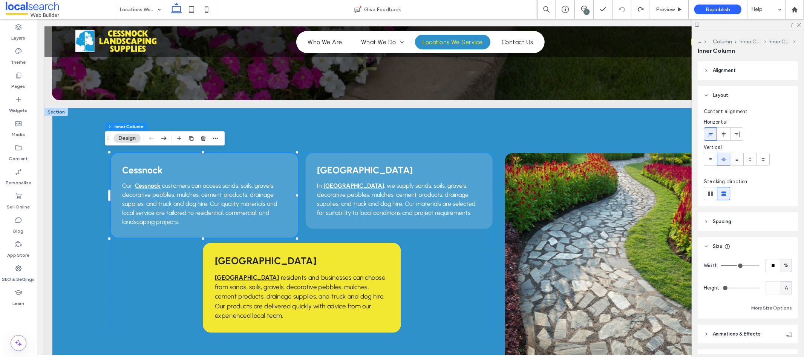
click at [367, 326] on div "Maitland Maitland residents and businesses can choose from sands, soils, gravel…" at bounding box center [301, 287] width 198 height 90
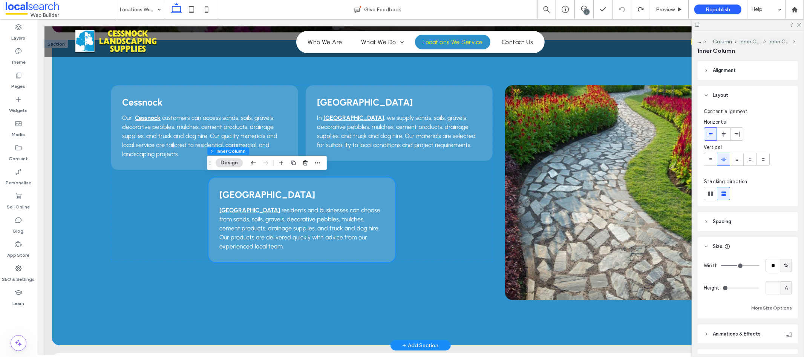
scroll to position [187, 0]
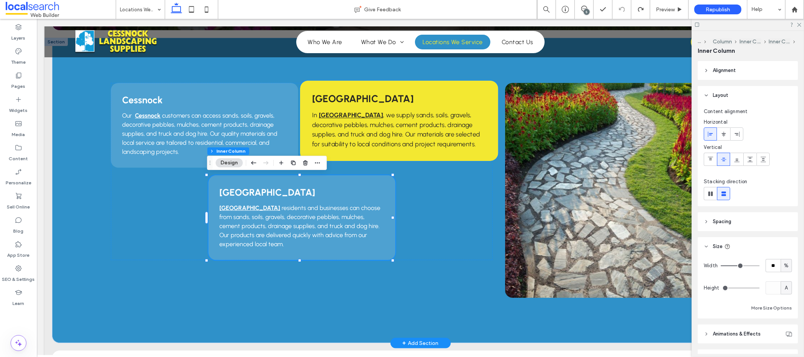
click at [437, 155] on div "North Rothbury In North Rothbury , we supply sands, soils, gravels, decorative …" at bounding box center [399, 120] width 198 height 80
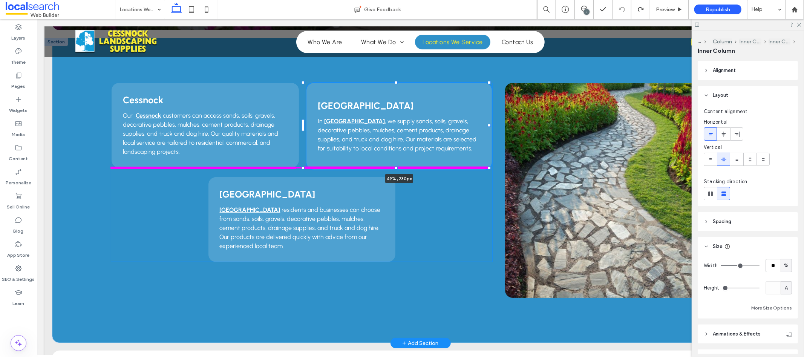
drag, startPoint x: 395, startPoint y: 161, endPoint x: 394, endPoint y: 171, distance: 10.4
click at [394, 171] on div "Cessnock Our Cessnock customers can access sands, soils, gravels, decorative pe…" at bounding box center [420, 189] width 737 height 305
type input "***"
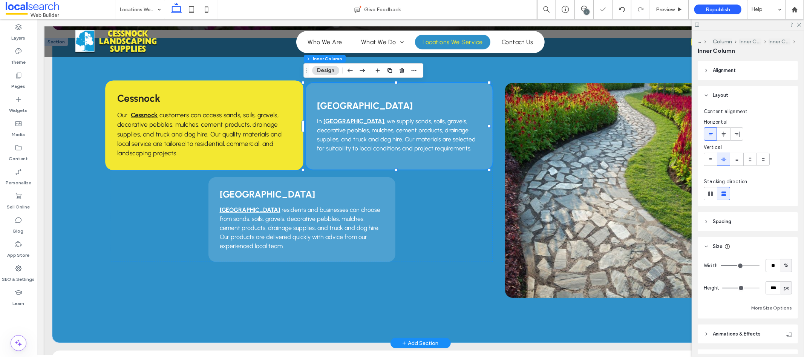
click at [273, 159] on div "Cessnock Our Cessnock customers can access sands, soils, gravels, decorative pe…" at bounding box center [204, 125] width 198 height 90
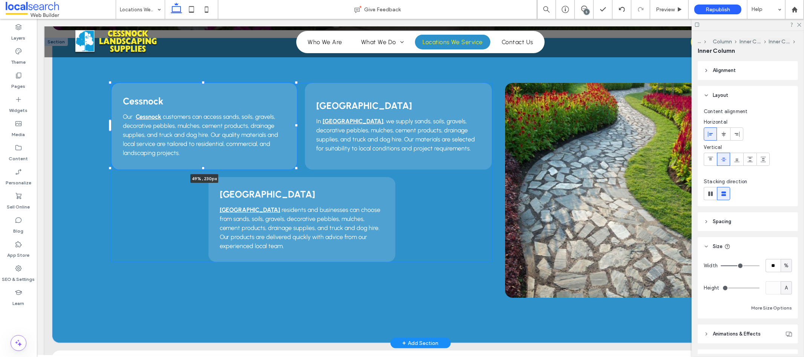
click at [203, 170] on div "Cessnock Our Cessnock customers can access sands, soils, gravels, decorative pe…" at bounding box center [420, 189] width 737 height 305
type input "***"
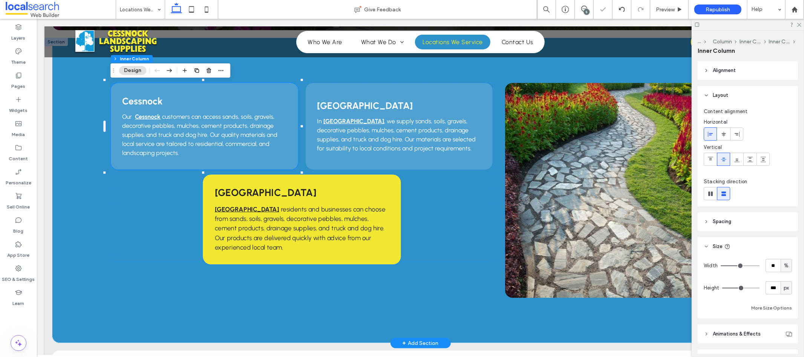
click at [339, 247] on p "Maitland residents and businesses can choose from sands, soils, gravels, decora…" at bounding box center [301, 228] width 174 height 48
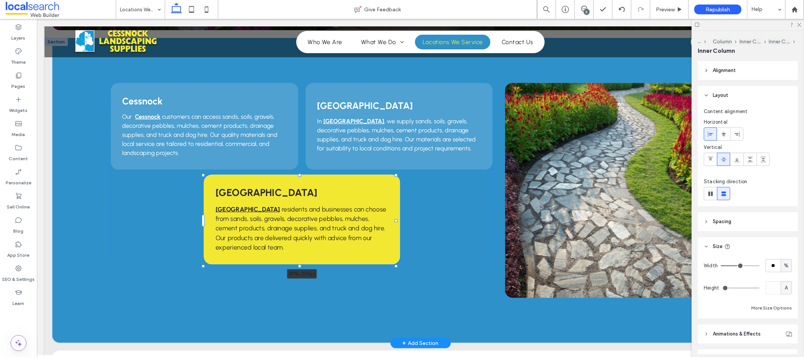
click at [301, 263] on div "Cessnock Our Cessnock customers can access sands, soils, gravels, decorative pe…" at bounding box center [420, 189] width 737 height 305
type input "***"
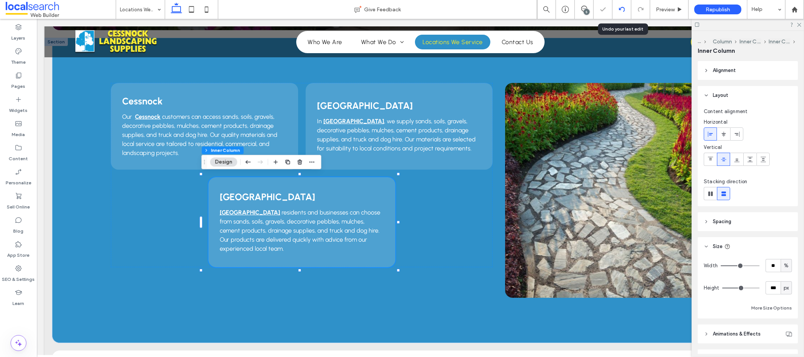
click at [620, 9] on icon at bounding box center [622, 9] width 6 height 6
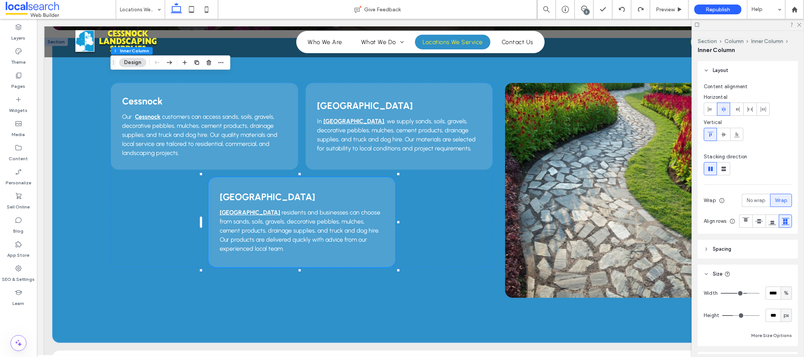
scroll to position [48, 0]
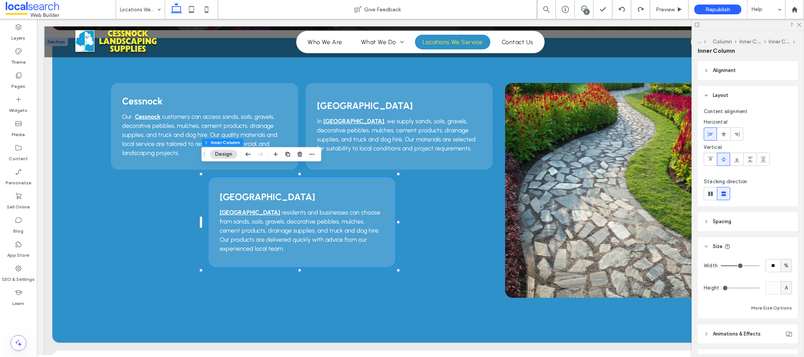
click at [785, 288] on span "A" at bounding box center [786, 288] width 3 height 8
click at [781, 218] on span "px" at bounding box center [781, 222] width 5 height 8
type input "***"
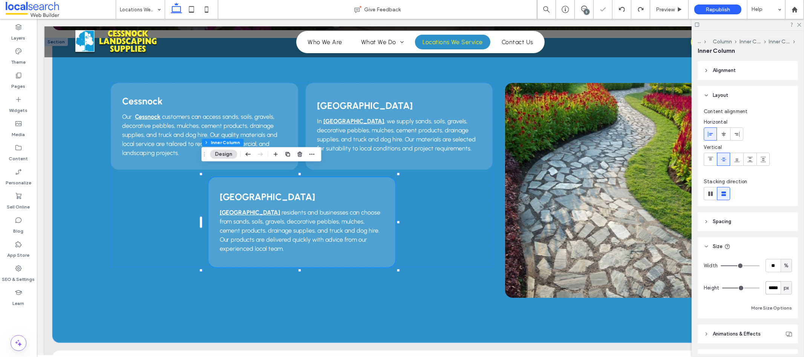
click at [768, 287] on input "*****" at bounding box center [773, 287] width 15 height 13
type input "***"
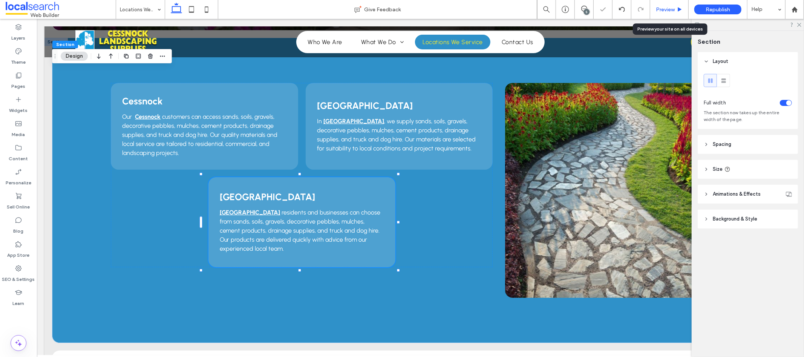
click at [661, 12] on span "Preview" at bounding box center [665, 9] width 19 height 6
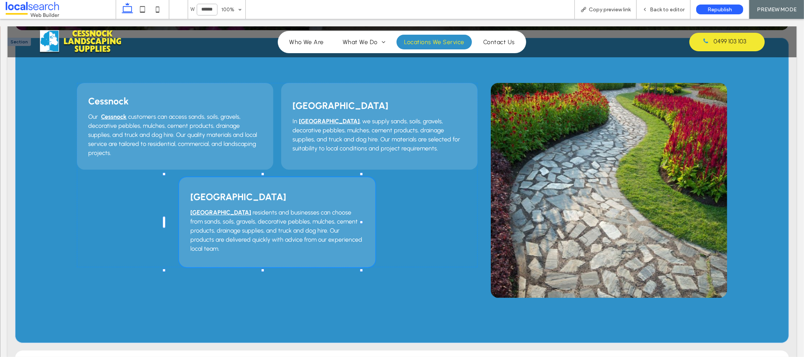
click at [213, 10] on input "******" at bounding box center [207, 10] width 21 height 12
type input "******"
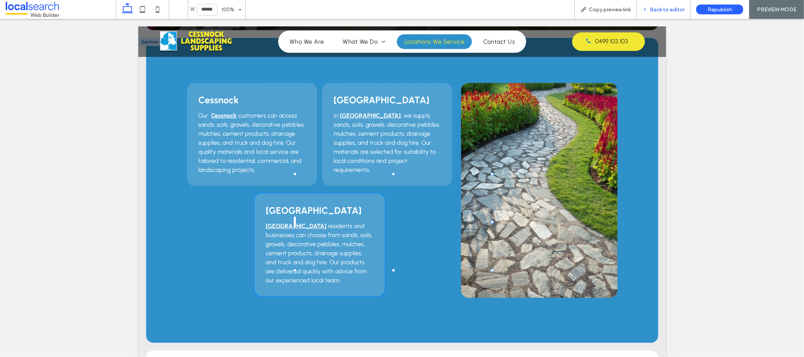
click at [677, 10] on span "Back to editor" at bounding box center [667, 9] width 35 height 6
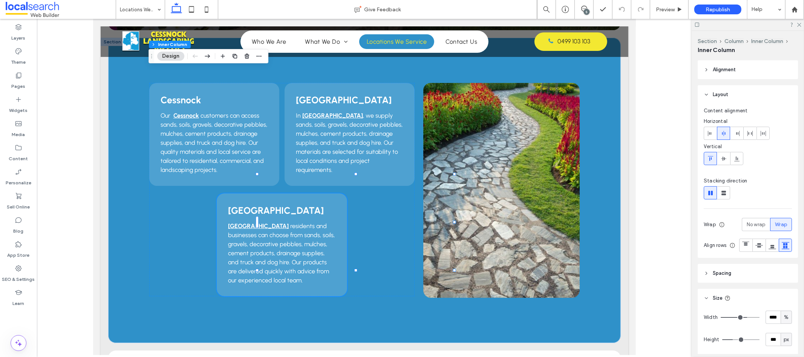
scroll to position [14, 0]
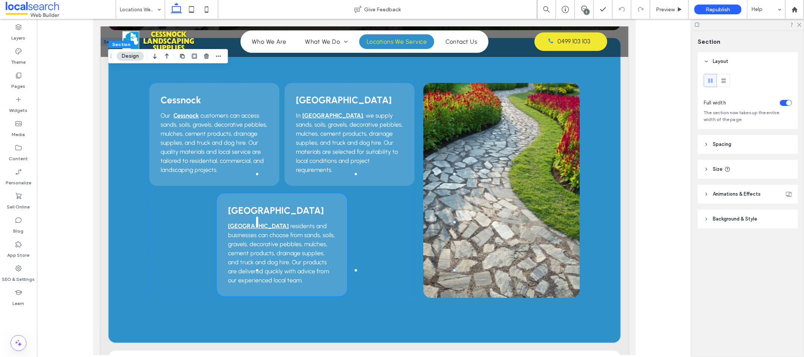
click at [179, 6] on use at bounding box center [176, 8] width 11 height 11
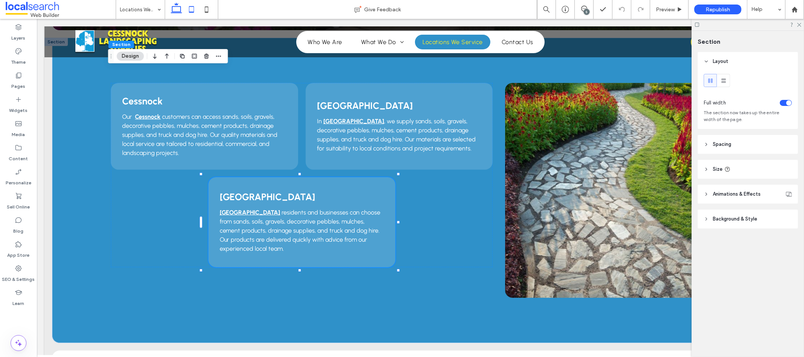
click at [194, 10] on icon at bounding box center [191, 9] width 15 height 15
type input "**"
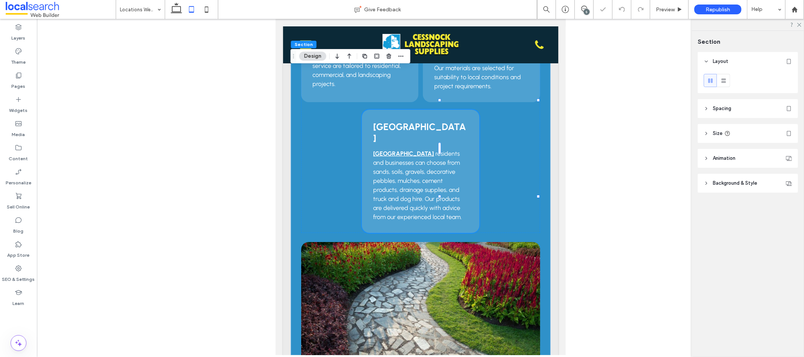
click at [214, 12] on div at bounding box center [192, 9] width 54 height 19
click at [208, 12] on icon at bounding box center [206, 9] width 15 height 15
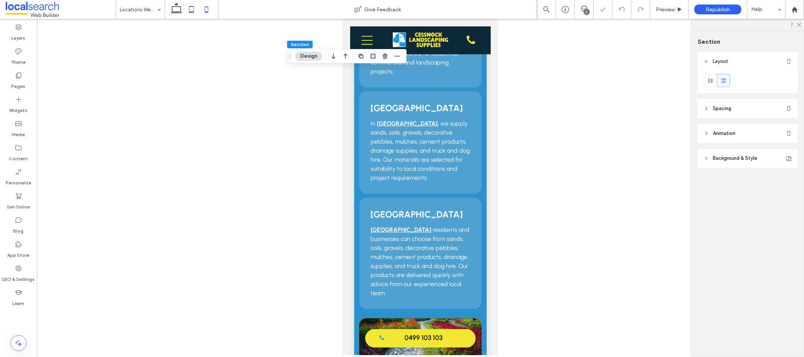
type input "*"
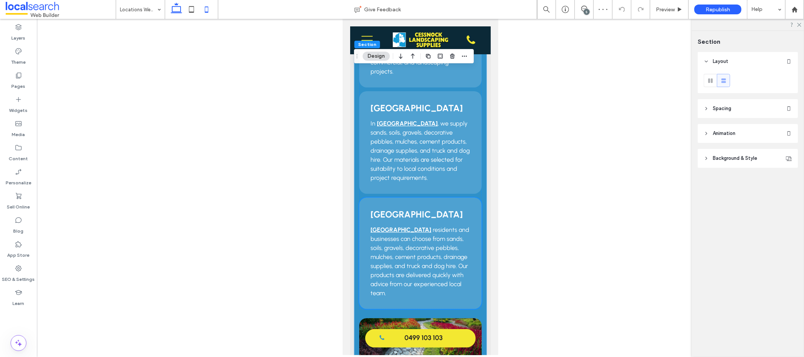
click at [176, 13] on use at bounding box center [176, 8] width 11 height 11
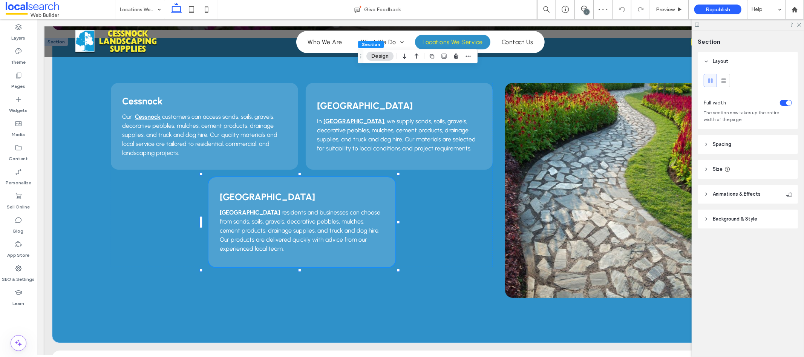
type input "***"
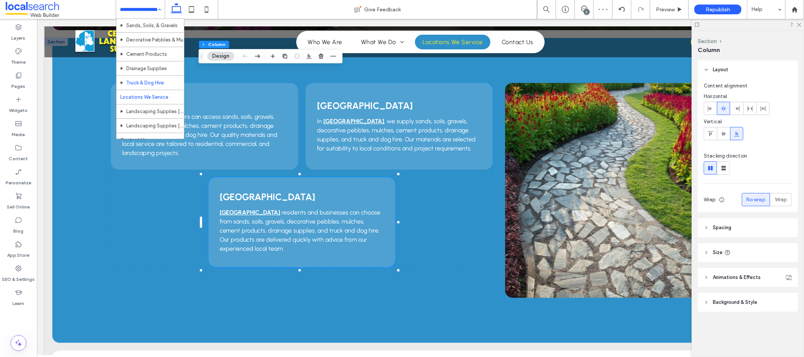
scroll to position [54, 0]
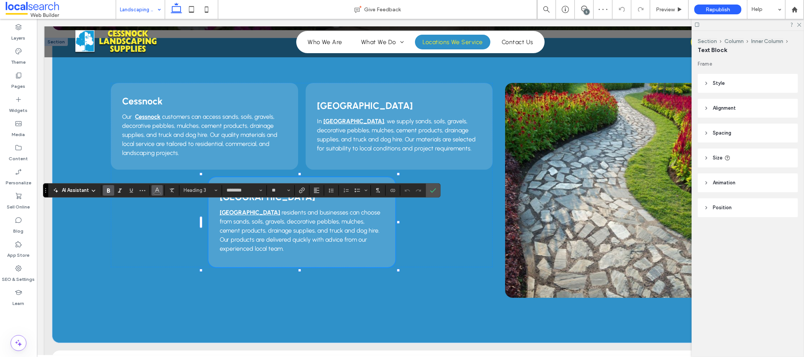
click at [156, 191] on icon "Color" at bounding box center [157, 190] width 6 height 6
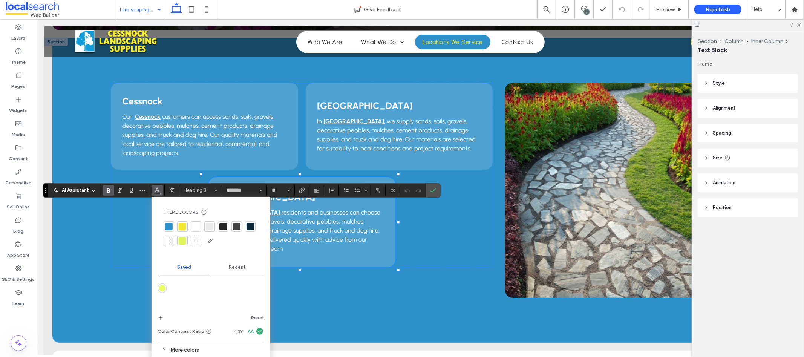
click at [197, 228] on div at bounding box center [196, 227] width 8 height 8
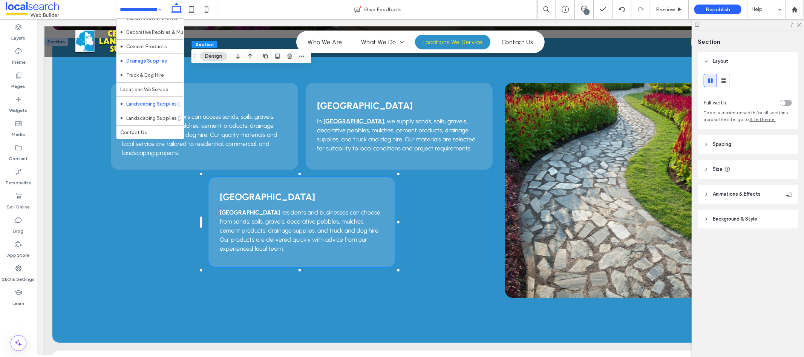
scroll to position [54, 0]
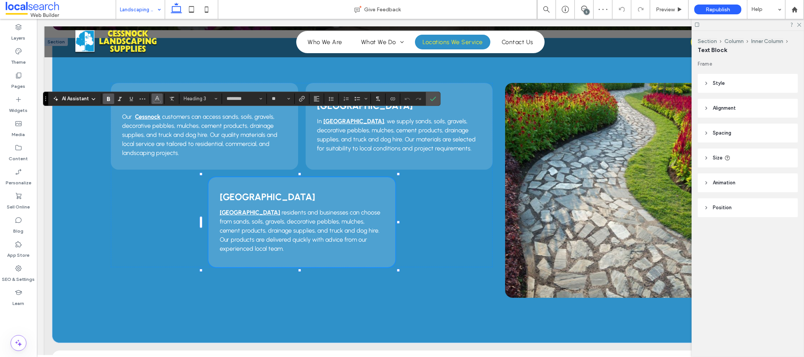
click at [153, 103] on button "Color" at bounding box center [157, 98] width 11 height 11
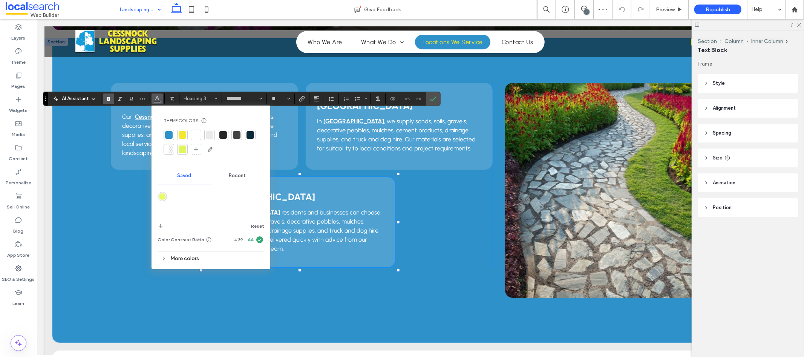
click at [196, 137] on div at bounding box center [196, 135] width 8 height 8
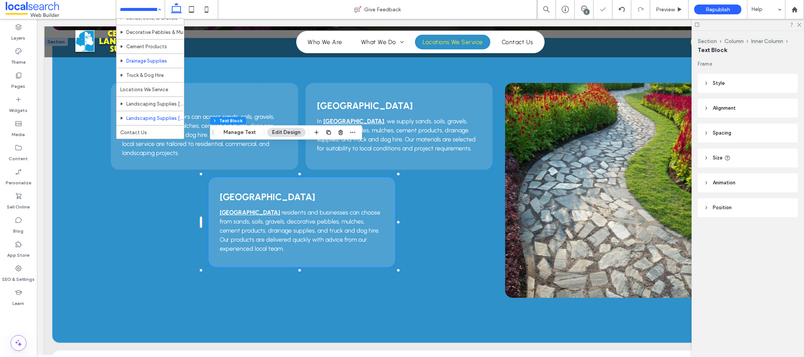
scroll to position [54, 0]
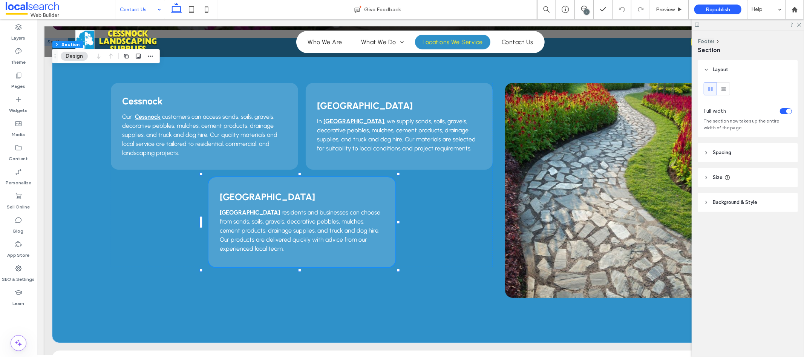
click at [801, 25] on div at bounding box center [748, 25] width 112 height 12
click at [800, 24] on icon at bounding box center [799, 24] width 5 height 5
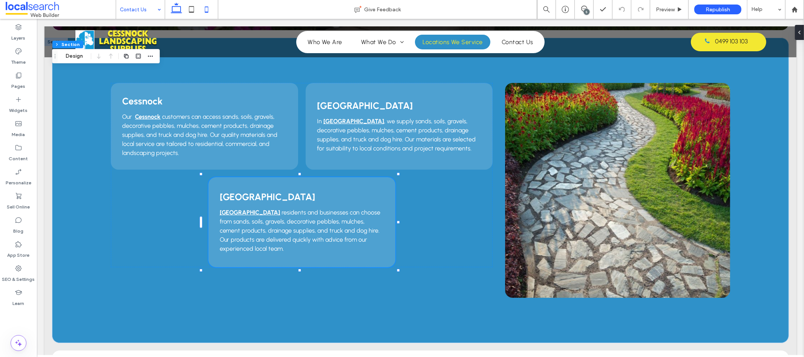
click at [203, 12] on icon at bounding box center [206, 9] width 15 height 15
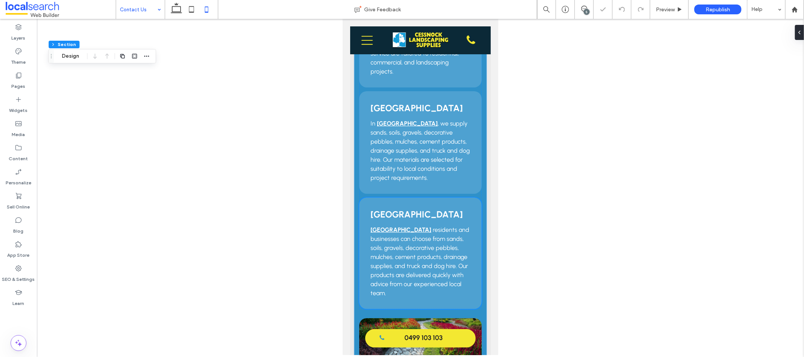
type input "**"
click at [173, 10] on icon at bounding box center [176, 9] width 15 height 15
type input "***"
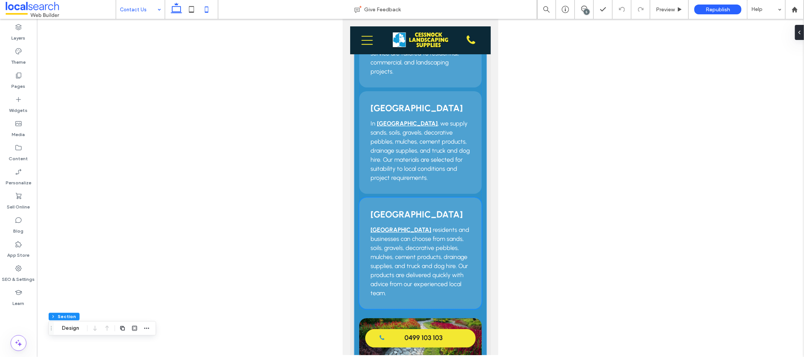
type input "**"
type input "***"
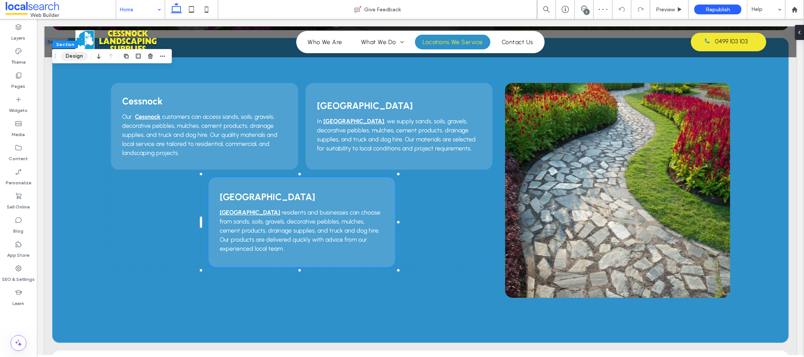
click at [75, 56] on button "Design" at bounding box center [74, 56] width 27 height 9
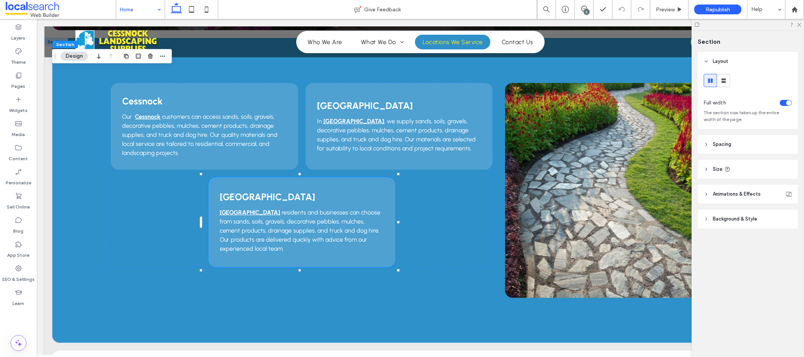
click at [759, 221] on header "Background & Style" at bounding box center [748, 219] width 100 height 19
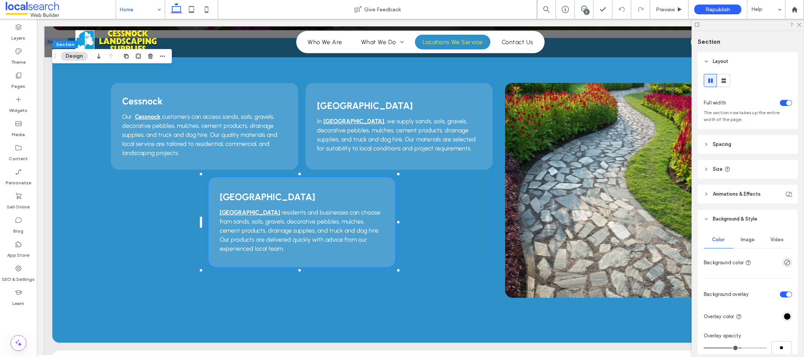
click at [748, 243] on span "Image" at bounding box center [748, 240] width 14 height 6
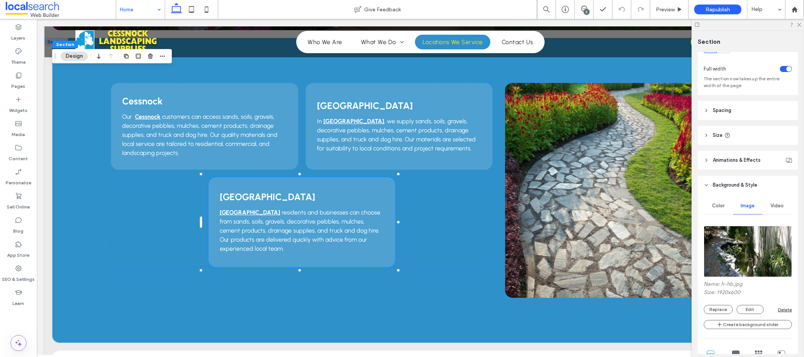
scroll to position [74, 0]
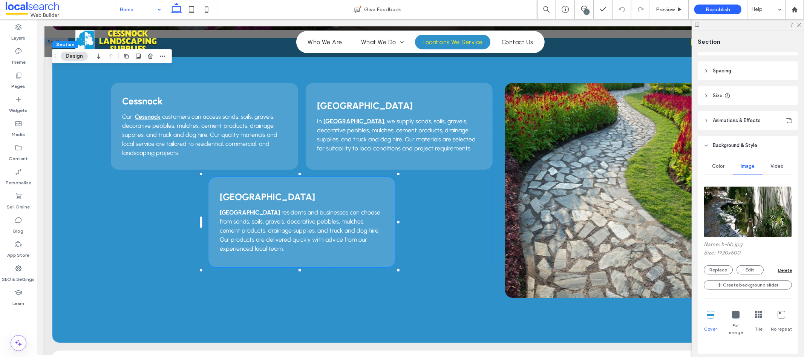
click at [746, 213] on img at bounding box center [748, 211] width 88 height 51
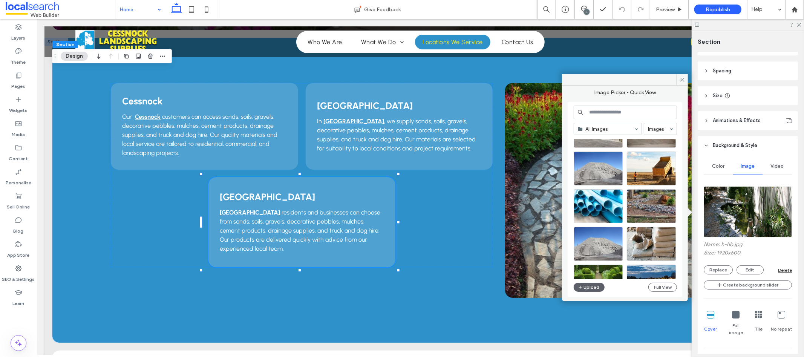
scroll to position [0, 0]
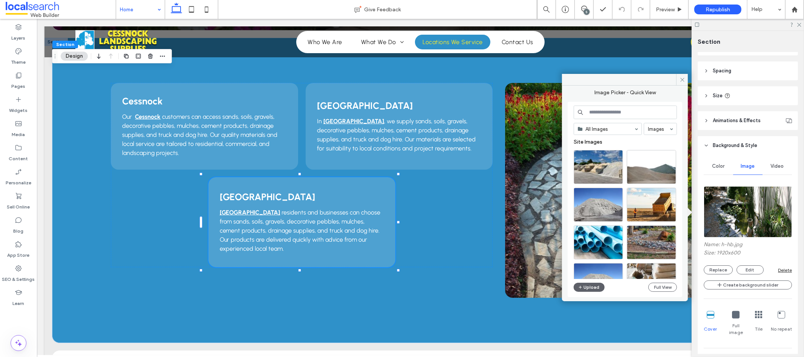
click at [623, 182] on div at bounding box center [628, 169] width 109 height 38
click at [622, 182] on div at bounding box center [617, 179] width 9 height 6
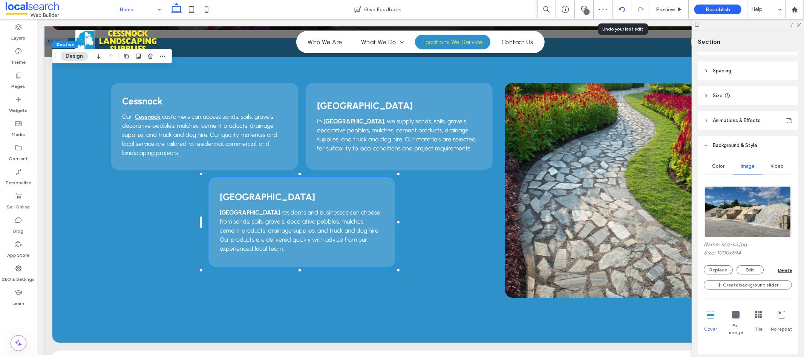
click at [620, 7] on icon at bounding box center [622, 9] width 6 height 6
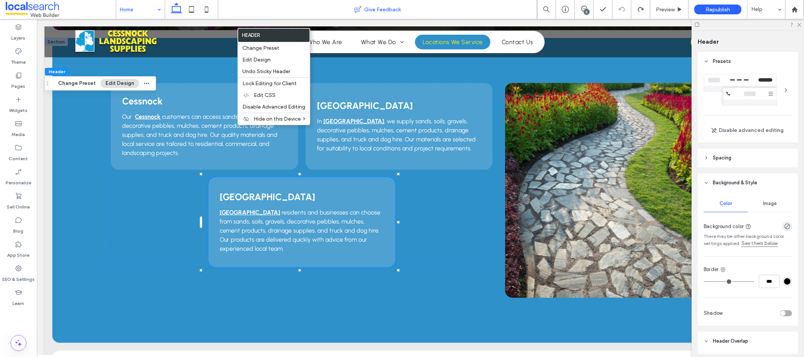
click at [239, 4] on div "Give Feedback" at bounding box center [377, 9] width 319 height 19
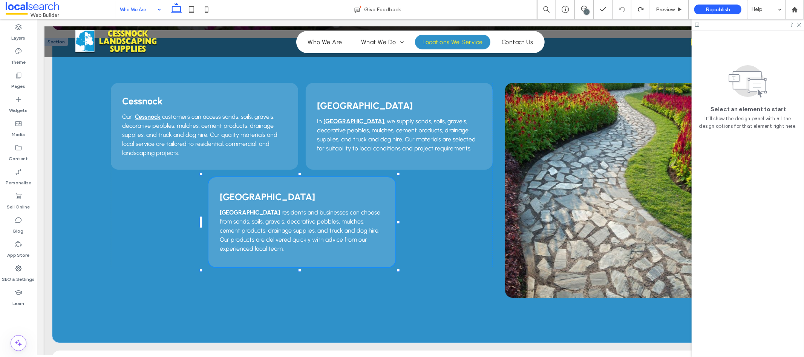
click at [144, 10] on div at bounding box center [402, 178] width 804 height 357
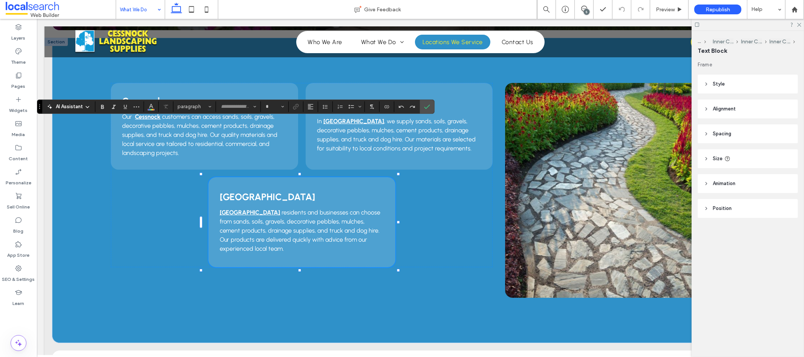
type input "********"
type input "**"
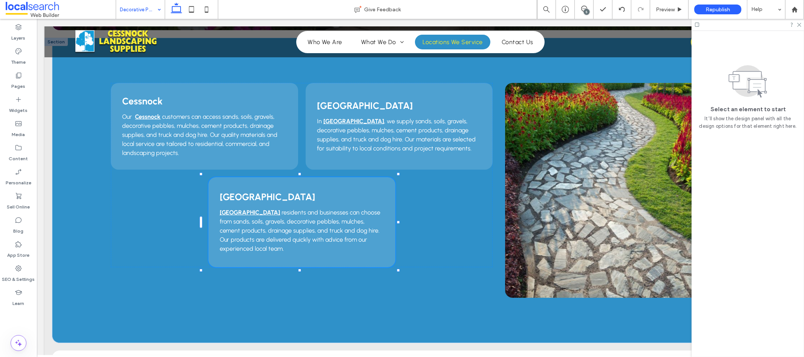
click at [147, 15] on div at bounding box center [402, 178] width 804 height 357
click at [161, 16] on div "Who We Are" at bounding box center [140, 9] width 49 height 19
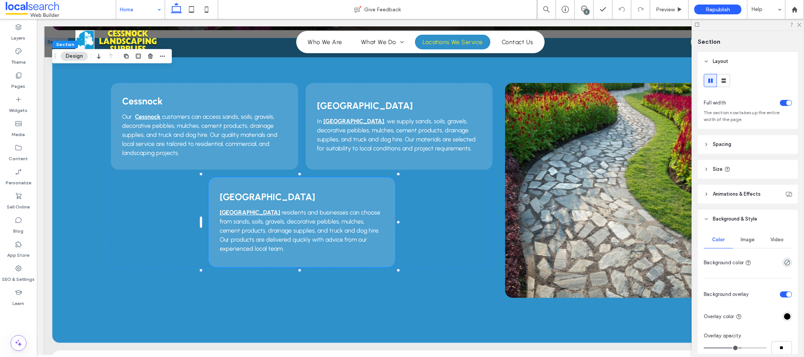
click at [749, 241] on span "Image" at bounding box center [748, 240] width 14 height 6
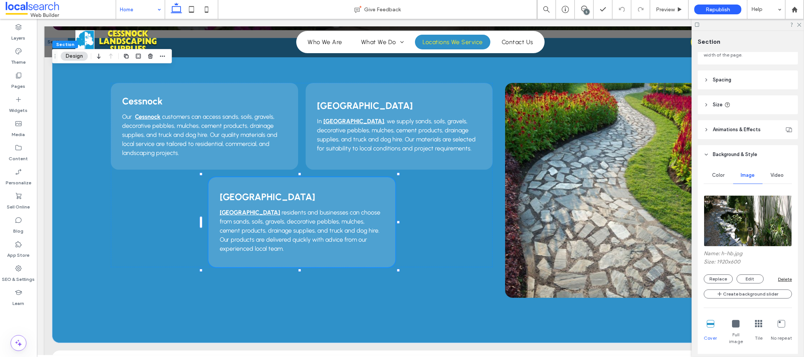
scroll to position [66, 0]
click at [725, 279] on button "Replace" at bounding box center [718, 277] width 29 height 9
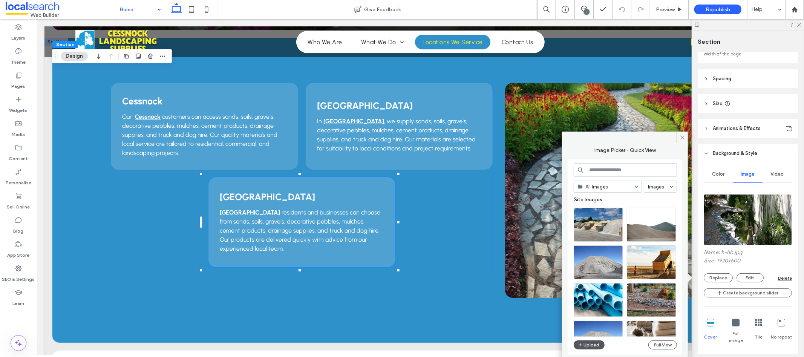
click at [596, 348] on button "Upload" at bounding box center [589, 344] width 31 height 9
click at [774, 176] on span "Video" at bounding box center [777, 174] width 13 height 6
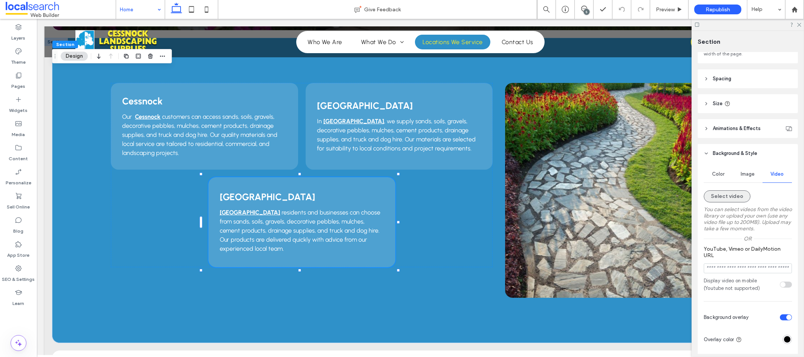
click at [732, 197] on button "Select video" at bounding box center [727, 196] width 47 height 12
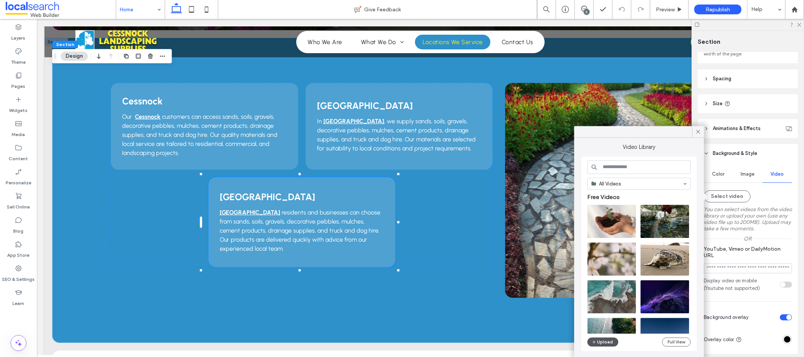
click at [604, 343] on button "Upload" at bounding box center [602, 341] width 31 height 9
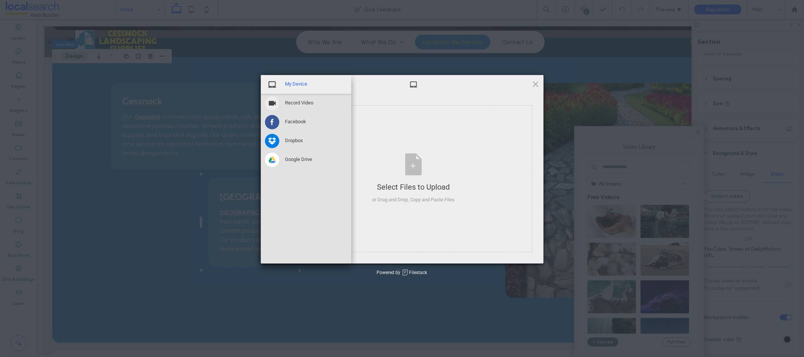
click at [310, 85] on div "My Device" at bounding box center [306, 84] width 90 height 19
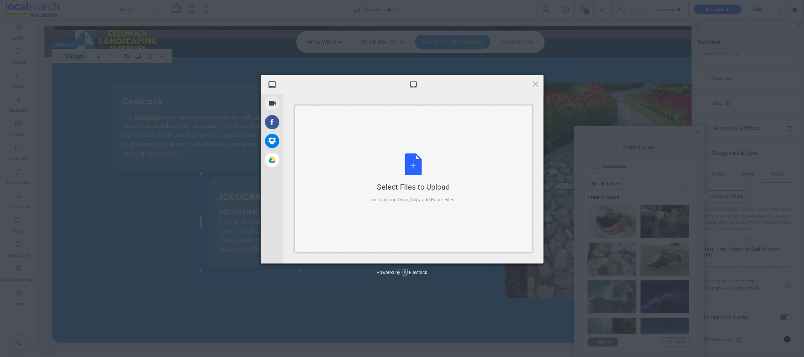
click at [419, 162] on div "Select Files to Upload or Drag and Drop, Copy and Paste Files" at bounding box center [413, 178] width 83 height 50
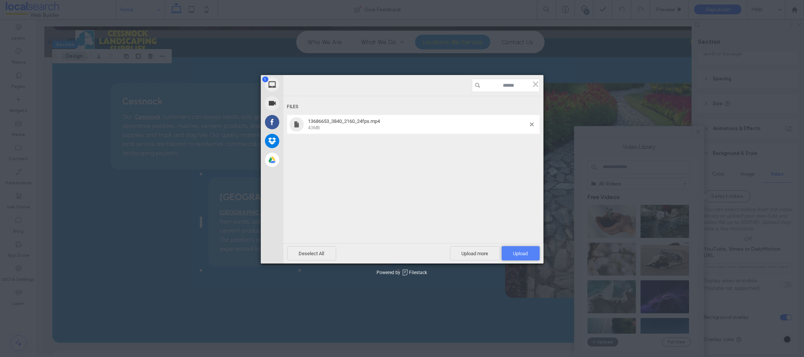
click at [528, 250] on span "Upload 1" at bounding box center [521, 253] width 38 height 14
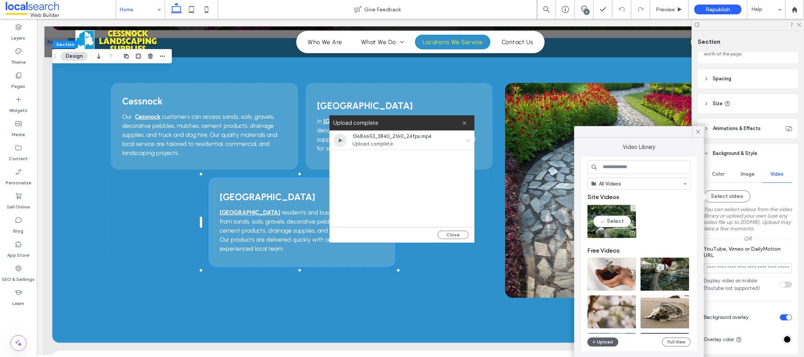
click at [596, 222] on video at bounding box center [611, 221] width 49 height 33
type input "**********"
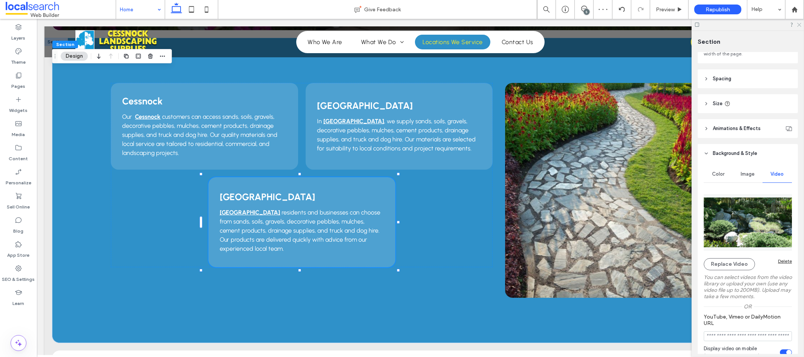
click at [800, 23] on icon at bounding box center [799, 24] width 5 height 5
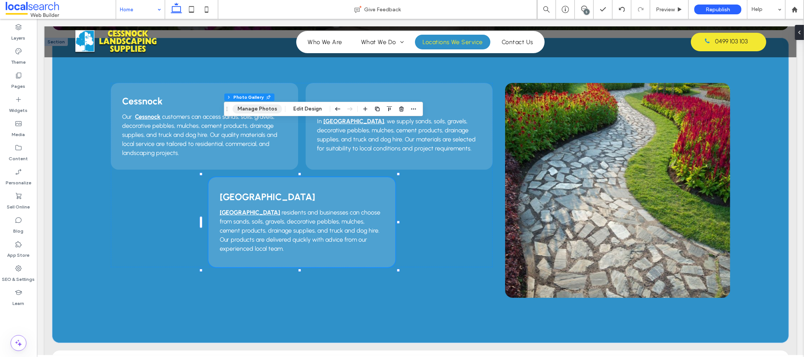
click at [260, 109] on button "Manage Photos" at bounding box center [257, 108] width 49 height 9
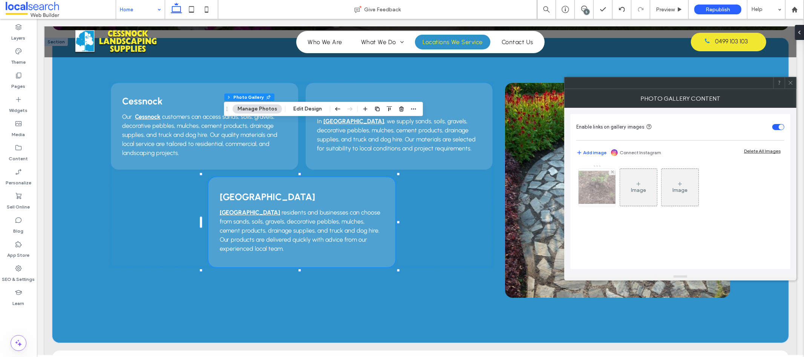
click at [593, 189] on img at bounding box center [597, 187] width 60 height 33
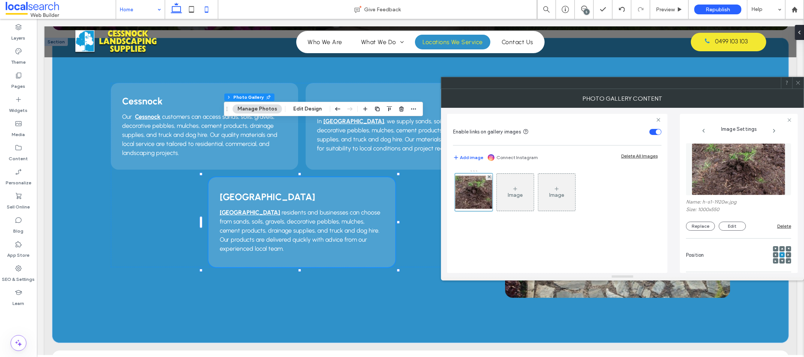
click at [210, 11] on icon at bounding box center [206, 9] width 15 height 15
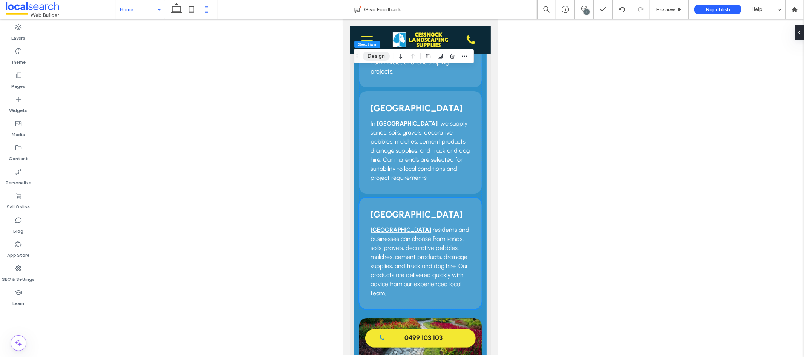
click at [375, 55] on button "Design" at bounding box center [376, 56] width 27 height 9
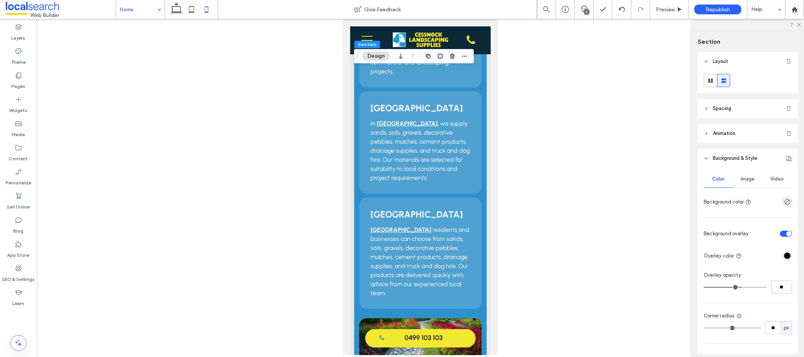
click at [771, 179] on span "Video" at bounding box center [777, 179] width 13 height 6
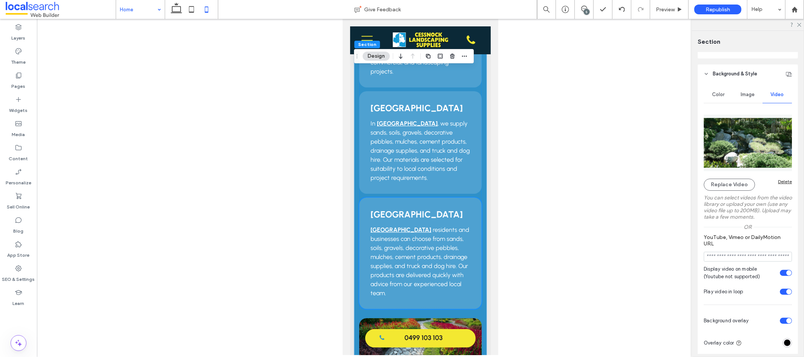
scroll to position [141, 0]
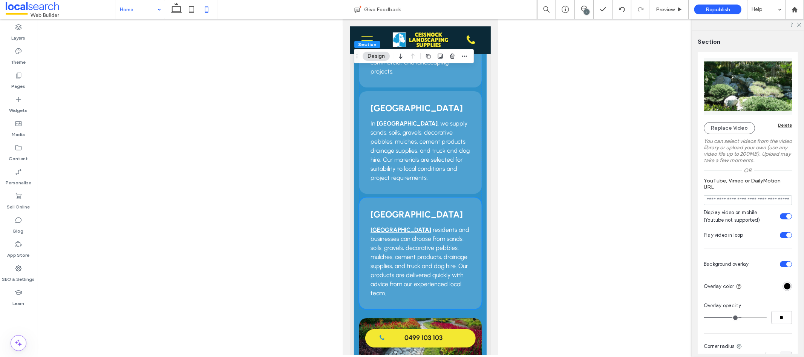
click at [780, 218] on div "Display video on mobile (Youtube not supported)" at bounding box center [786, 216] width 12 height 6
click at [621, 231] on div at bounding box center [420, 187] width 767 height 336
click at [784, 215] on div "Display video on mobile (Youtube not supported)" at bounding box center [786, 216] width 12 height 6
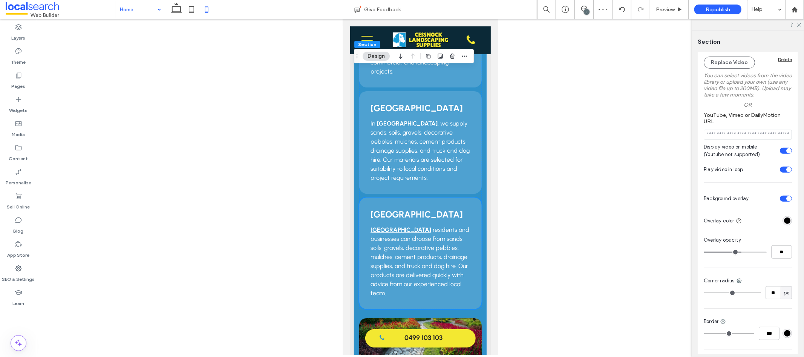
click at [579, 228] on div at bounding box center [420, 187] width 767 height 336
click at [178, 13] on use at bounding box center [176, 8] width 11 height 11
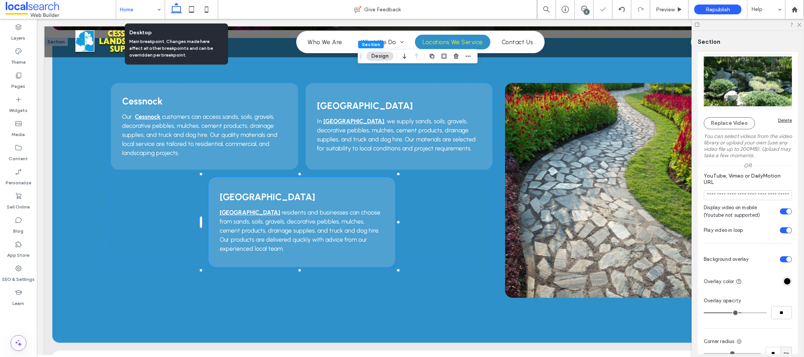
type input "***"
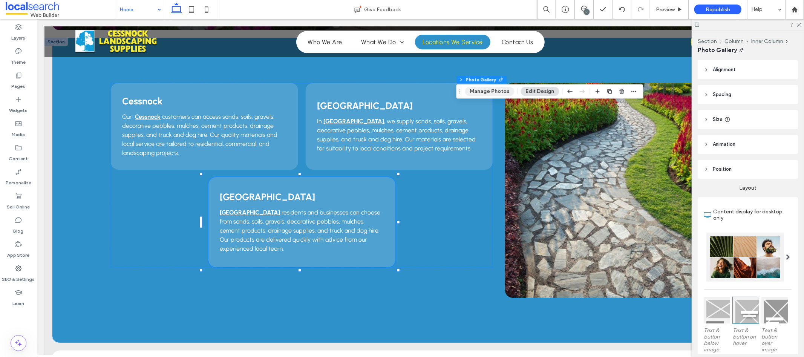
click at [488, 88] on button "Manage Photos" at bounding box center [489, 91] width 49 height 9
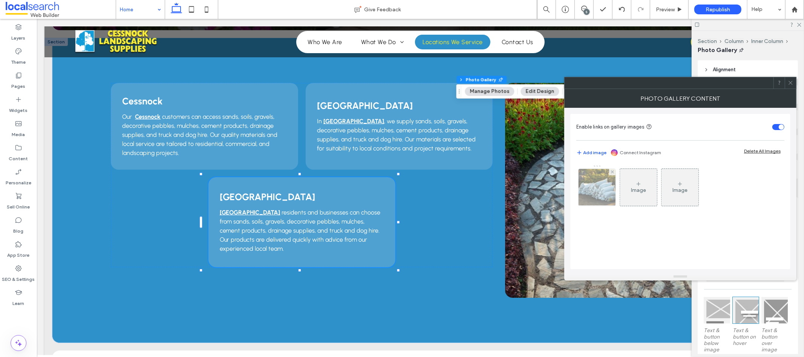
click at [596, 181] on img at bounding box center [597, 187] width 55 height 37
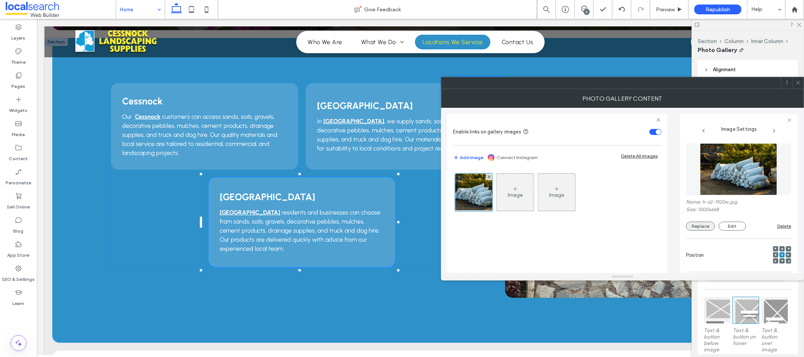
click at [699, 228] on button "Replace" at bounding box center [700, 226] width 29 height 9
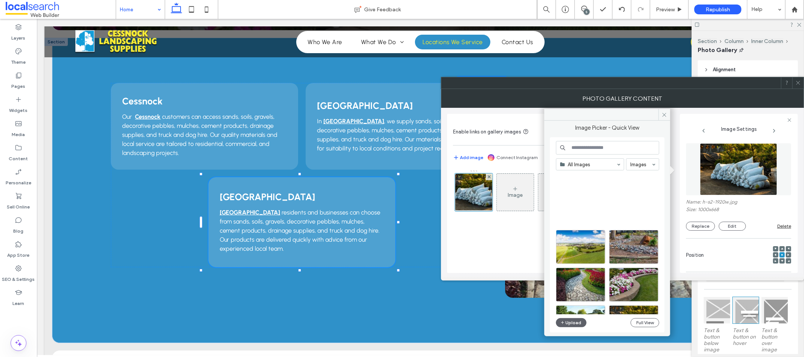
scroll to position [255, 0]
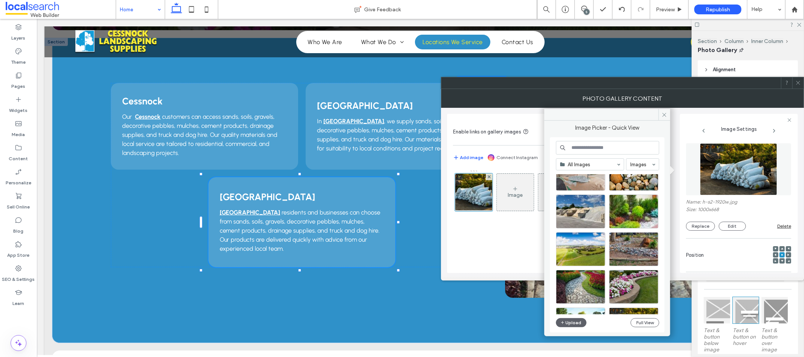
click at [797, 81] on icon at bounding box center [798, 83] width 6 height 6
